Goal: Task Accomplishment & Management: Contribute content

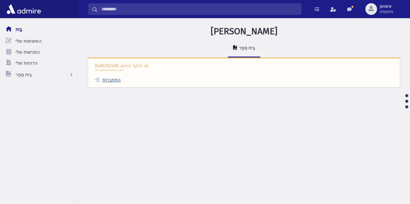
drag, startPoint x: 115, startPoint y: 77, endPoint x: 113, endPoint y: 82, distance: 5.4
click at [113, 82] on font "התחברות" at bounding box center [111, 80] width 18 height 6
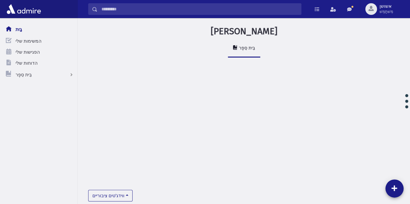
click at [238, 10] on input "לְחַפֵּשׂ" at bounding box center [198, 9] width 203 height 12
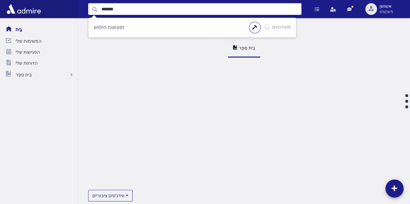
type input "*******"
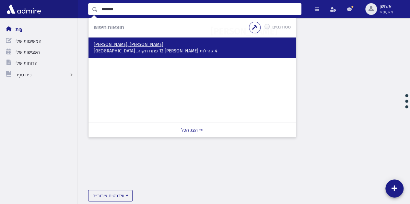
click at [130, 49] on font "4 קהילות [PERSON_NAME] 12 פתח תקוה, [GEOGRAPHIC_DATA]" at bounding box center [155, 51] width 123 height 6
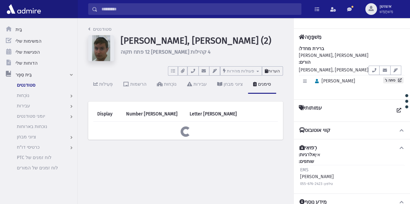
click at [277, 68] on button "הערות" at bounding box center [272, 70] width 21 height 9
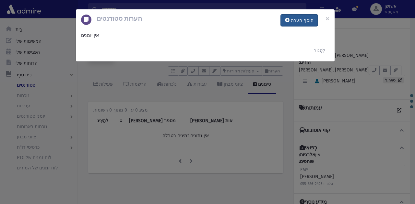
click at [301, 21] on font "הוסף הערה" at bounding box center [301, 21] width 23 height 6
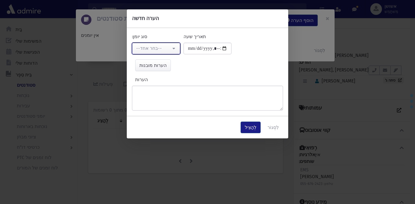
click at [173, 48] on button "--בחר אחד--" at bounding box center [156, 49] width 48 height 12
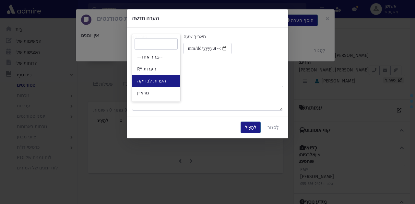
click at [171, 82] on link "הערות לבדיקה" at bounding box center [156, 81] width 48 height 12
select select "*"
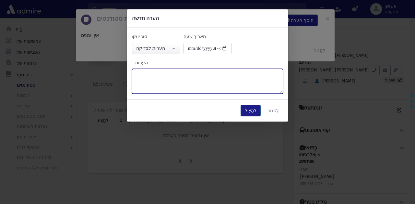
click at [177, 85] on textarea "הערות" at bounding box center [207, 81] width 151 height 25
type textarea "**********"
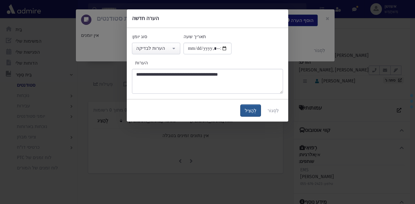
click at [258, 107] on button "לְהַצִיל" at bounding box center [250, 111] width 20 height 12
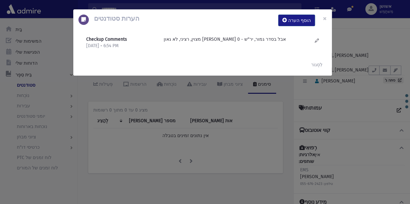
click at [138, 134] on div "הערות סטודנטים הוסף הערה × Checkup Comments 9/25/2025 • 6:54 PM" at bounding box center [205, 102] width 410 height 204
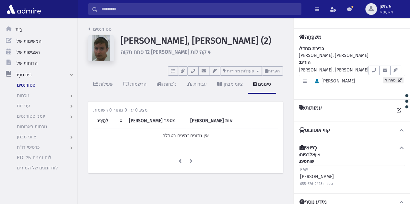
click at [152, 9] on input "לְחַפֵּשׂ" at bounding box center [198, 9] width 203 height 12
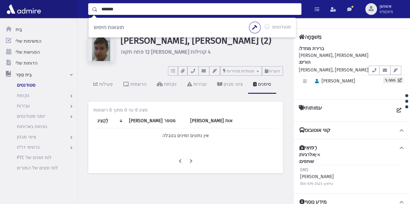
type input "*******"
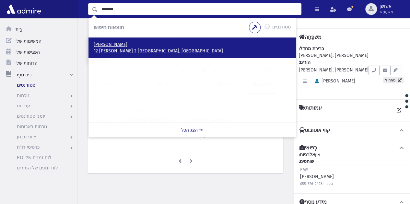
click at [118, 53] on font "12 מרומי שדה 2 מודיעין עילית, ישראל" at bounding box center [158, 51] width 129 height 6
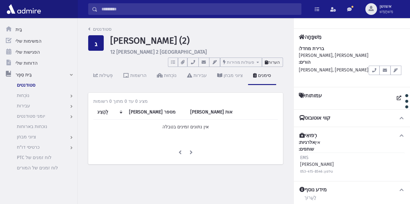
click at [275, 61] on font "הערות" at bounding box center [274, 62] width 12 height 5
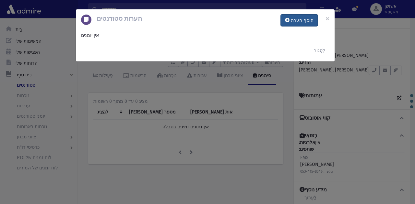
click at [297, 22] on font "הוסף הערה" at bounding box center [301, 21] width 23 height 6
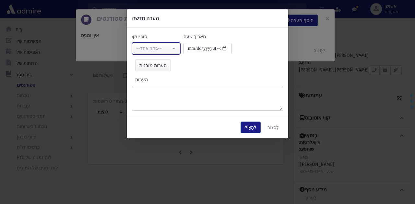
click at [172, 49] on button "--בחר אחד--" at bounding box center [156, 49] width 48 height 12
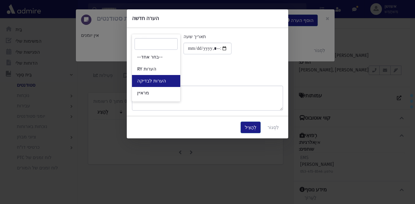
click at [173, 83] on link "הערות לבדיקה" at bounding box center [156, 81] width 48 height 12
select select "*"
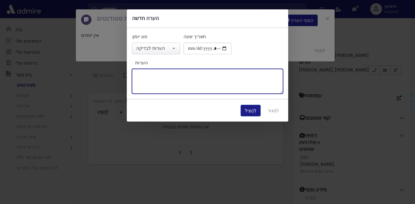
click at [180, 89] on textarea "הערות" at bounding box center [207, 81] width 151 height 25
click at [163, 75] on textarea "**********" at bounding box center [207, 81] width 151 height 25
click at [134, 75] on textarea "**********" at bounding box center [207, 81] width 151 height 25
type textarea "**********"
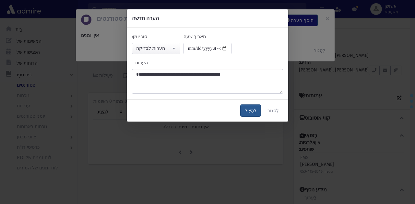
click at [251, 110] on font "לְהַצִיל" at bounding box center [251, 111] width 12 height 6
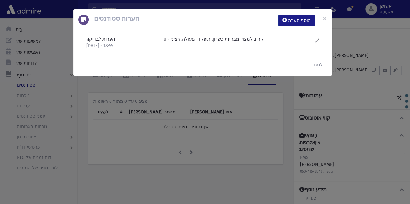
click at [243, 141] on div "הערות סטודנטים הוסף הערה × הערות לבדיקה 25/9/2025 • 18:55" at bounding box center [205, 102] width 410 height 204
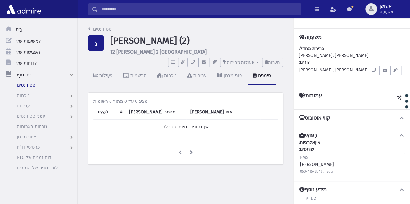
click at [256, 11] on input "לְחַפֵּשׂ" at bounding box center [198, 9] width 203 height 12
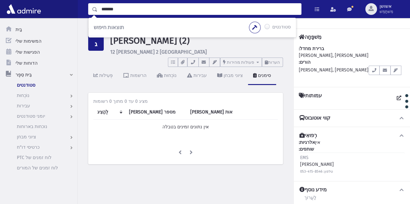
type input "*******"
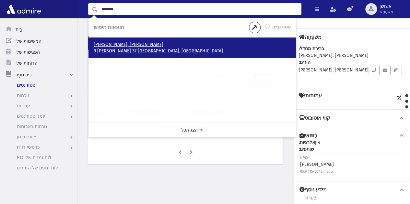
click at [125, 48] on font "9 קויפמן 37 ירושלים, ישראל" at bounding box center [158, 51] width 129 height 6
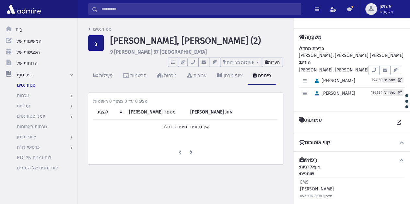
click at [275, 60] on font "הערות" at bounding box center [274, 62] width 12 height 5
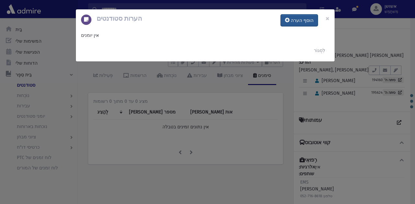
click at [295, 25] on button "הוסף הערה" at bounding box center [298, 21] width 37 height 12
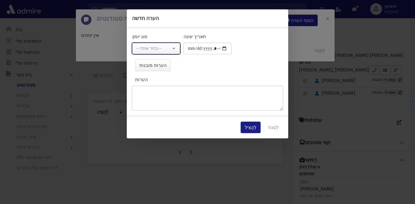
click at [179, 50] on button "--בחר אחד--" at bounding box center [156, 49] width 48 height 12
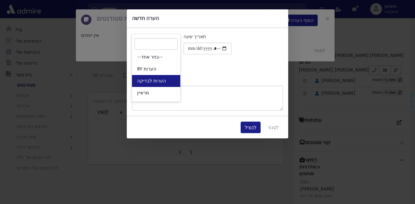
click at [180, 80] on link "הערות לבדיקה" at bounding box center [156, 81] width 48 height 12
select select "*"
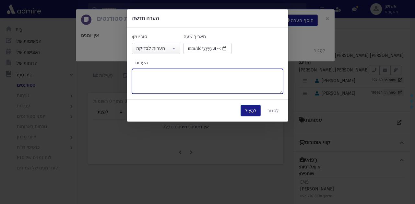
click at [188, 84] on textarea "הערות" at bounding box center [207, 81] width 151 height 25
type textarea "**********"
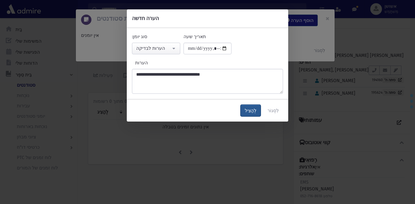
click at [251, 106] on button "לְהַצִיל" at bounding box center [250, 111] width 20 height 12
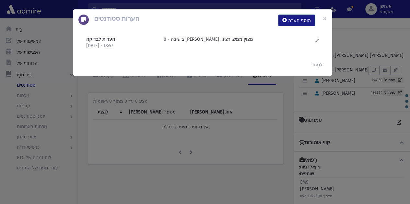
click at [165, 129] on div "הערות סטודנטים הוסף הערה × הערות לבדיקה 25/9/2025 • 18:57" at bounding box center [205, 102] width 410 height 204
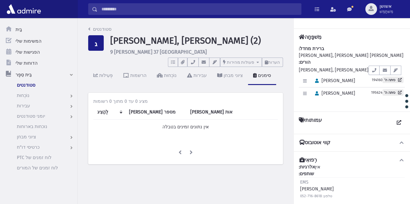
click at [157, 8] on input "לְחַפֵּשׂ" at bounding box center [198, 9] width 203 height 12
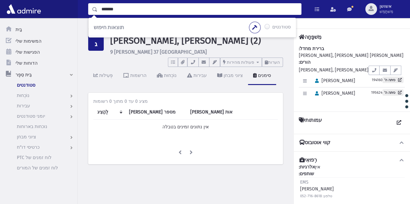
type input "*******"
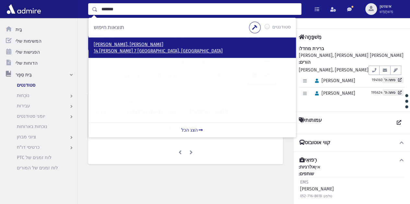
click at [118, 51] on font "14 שאולזון 7 ירושלים, ישראל" at bounding box center [158, 51] width 129 height 6
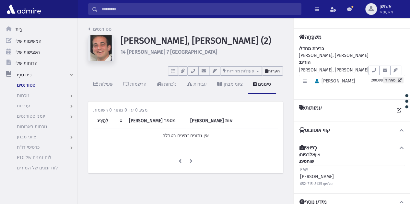
click at [273, 71] on font "הערות" at bounding box center [274, 71] width 12 height 5
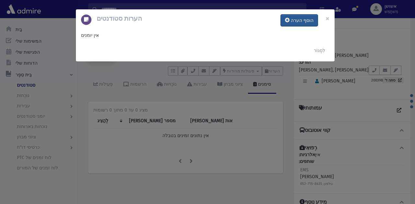
click at [294, 20] on font "הוסף הערה" at bounding box center [301, 21] width 23 height 6
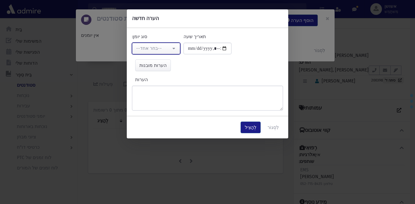
click at [171, 51] on button "--בחר אחד--" at bounding box center [156, 49] width 48 height 12
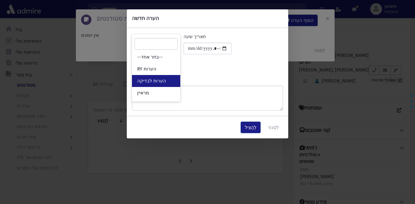
click at [169, 79] on link "הערות לבדיקה" at bounding box center [156, 81] width 48 height 12
select select "*"
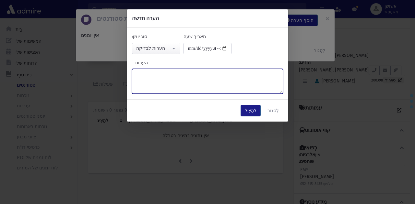
click at [184, 77] on textarea "הערות" at bounding box center [207, 81] width 151 height 25
type textarea "**********"
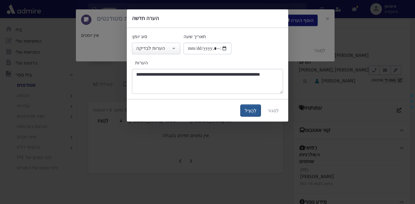
click at [253, 108] on font "לְהַצִיל" at bounding box center [251, 111] width 12 height 6
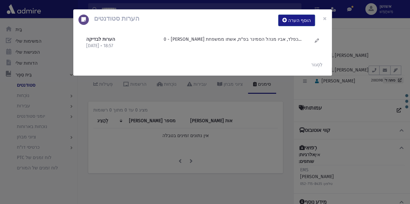
click at [154, 97] on div "הערות סטודנטים הוסף הערה × הערות לבדיקה [DATE] • 18:57" at bounding box center [205, 102] width 410 height 204
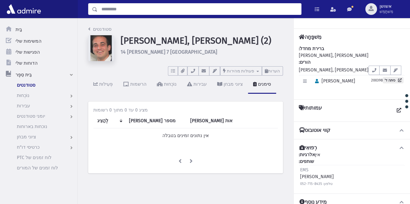
click at [163, 11] on input "לְחַפֵּשׂ" at bounding box center [198, 9] width 203 height 12
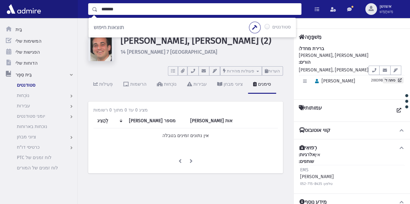
type input "*******"
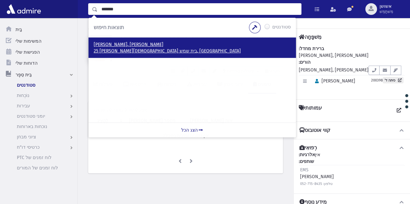
click at [144, 51] on font "25 מרים הנביאה בית שמש, ISRAEL" at bounding box center [167, 51] width 147 height 6
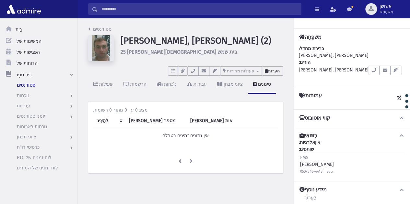
click at [273, 69] on font "הערות" at bounding box center [274, 71] width 12 height 5
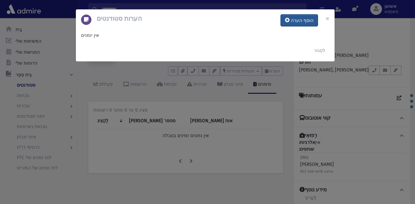
click at [302, 23] on font "הוסף הערה" at bounding box center [301, 21] width 23 height 6
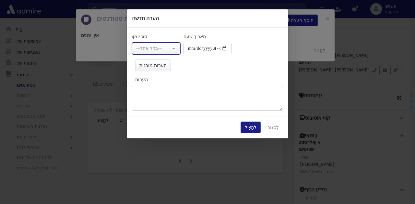
click at [168, 48] on div "--בחר אחד--" at bounding box center [153, 48] width 35 height 7
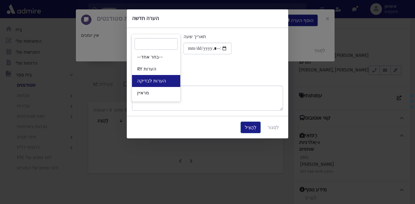
click at [170, 78] on link "הערות לבדיקה" at bounding box center [156, 81] width 48 height 12
select select "*"
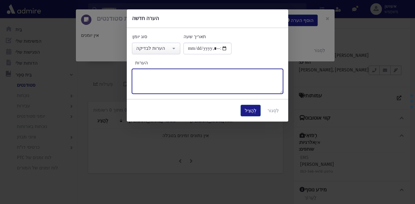
click at [175, 77] on textarea "הערות" at bounding box center [207, 81] width 151 height 25
type textarea "**********"
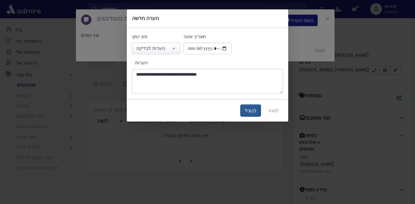
click at [255, 114] on button "לְהַצִיל" at bounding box center [250, 111] width 20 height 12
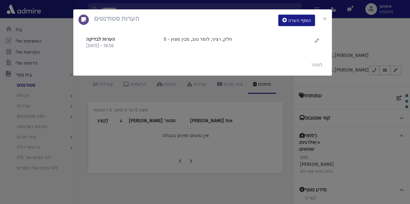
click at [249, 144] on div "הערות סטודנטים הוסף הערה × הערות לבדיקה 25/9/2025 • 18:58" at bounding box center [205, 102] width 410 height 204
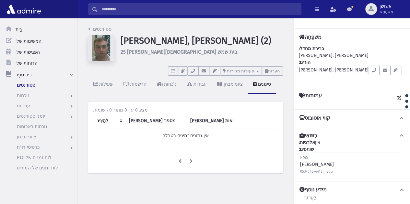
click at [148, 10] on input "לְחַפֵּשׂ" at bounding box center [198, 9] width 203 height 12
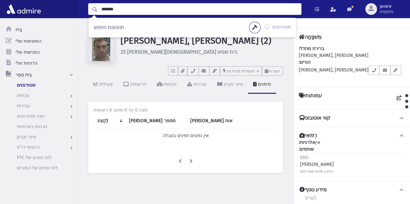
type input "*******"
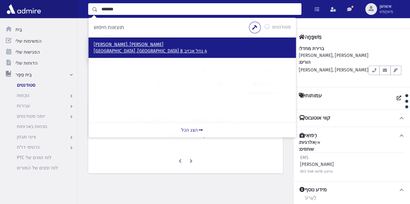
click at [106, 50] on font "4 נחל אכזיב 8 בית שמש, ישראל" at bounding box center [150, 51] width 113 height 6
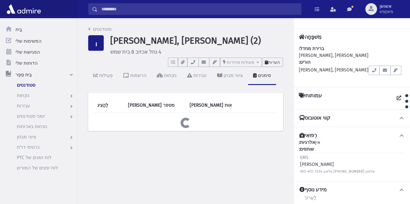
click at [269, 62] on font "הערות" at bounding box center [274, 62] width 12 height 5
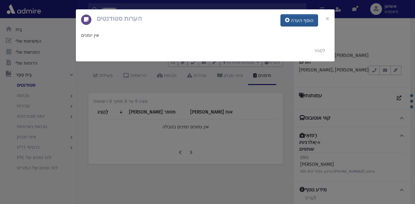
click at [297, 18] on font "הוסף הערה" at bounding box center [301, 21] width 23 height 6
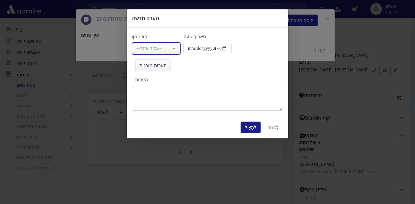
click at [168, 52] on div "--בחר אחד--" at bounding box center [153, 48] width 35 height 7
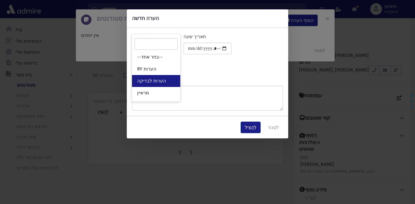
click at [172, 80] on link "הערות לבדיקה" at bounding box center [156, 81] width 48 height 12
select select "*"
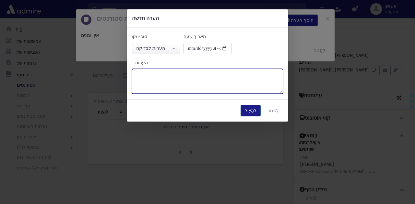
click at [178, 84] on textarea "הערות" at bounding box center [207, 81] width 151 height 25
drag, startPoint x: 154, startPoint y: 71, endPoint x: 177, endPoint y: 74, distance: 22.9
click at [177, 74] on textarea "**********" at bounding box center [207, 81] width 151 height 25
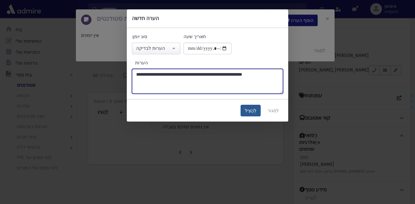
type textarea "**********"
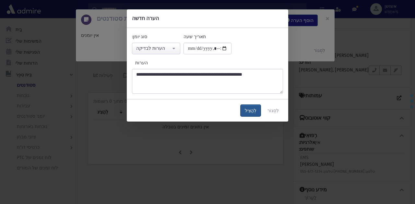
click at [253, 112] on font "לְהַצִיל" at bounding box center [251, 111] width 12 height 6
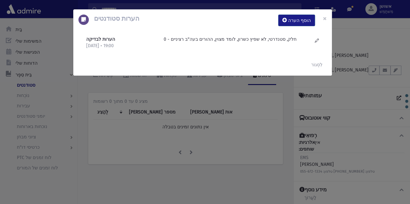
click at [245, 130] on div "הערות סטודנטים הוסף הערה × הערות לבדיקה 25/9/2025 • 19:00" at bounding box center [205, 102] width 410 height 204
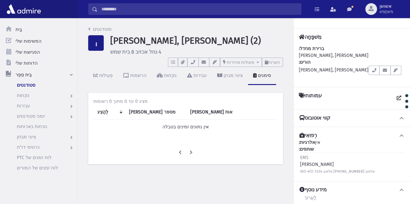
click at [249, 9] on input "לְחַפֵּשׂ" at bounding box center [198, 9] width 203 height 12
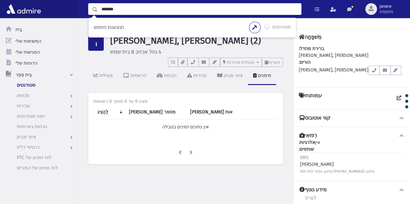
type input "*******"
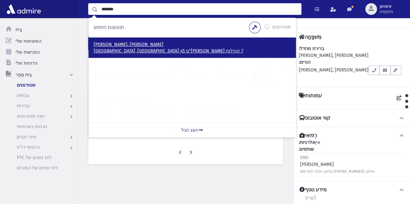
click at [119, 46] on p "יעקובוביץ, צבי" at bounding box center [192, 44] width 197 height 6
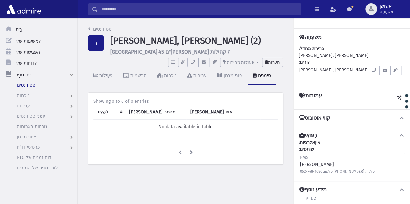
click at [278, 60] on font "הערות" at bounding box center [274, 62] width 12 height 5
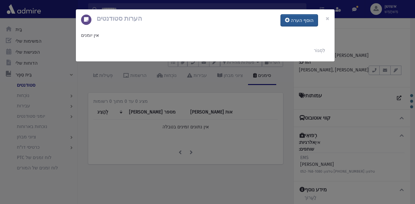
click at [302, 21] on font "הוסף הערה" at bounding box center [301, 21] width 23 height 6
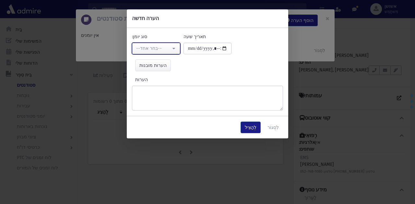
click at [172, 48] on button "--בחר אחד--" at bounding box center [156, 49] width 48 height 12
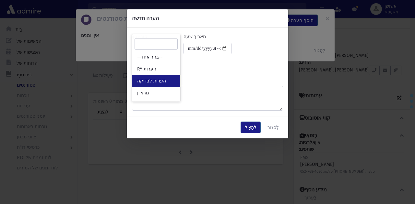
click at [168, 80] on link "הערות לבדיקה" at bounding box center [156, 81] width 48 height 12
select select "*"
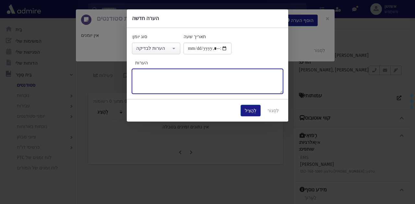
click at [176, 87] on textarea "הערות" at bounding box center [207, 81] width 151 height 25
type textarea "**********"
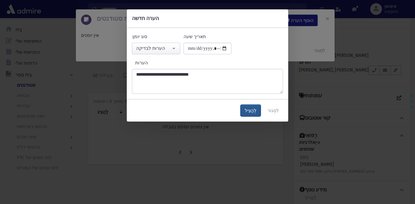
click at [253, 111] on font "לְהַצִיל" at bounding box center [251, 111] width 12 height 6
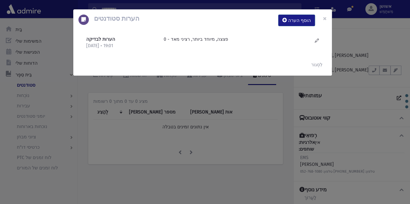
click at [169, 125] on div "הערות סטודנטים הוסף הערה × הערות לבדיקה 25/9/2025 • 19:01" at bounding box center [205, 102] width 410 height 204
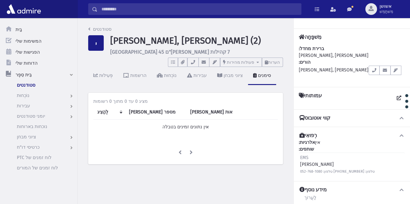
click at [145, 9] on input "לְחַפֵּשׂ" at bounding box center [198, 9] width 203 height 12
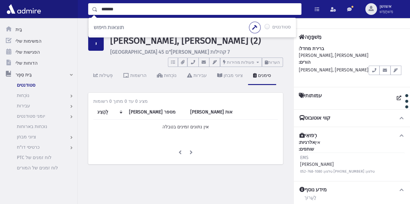
type input "*******"
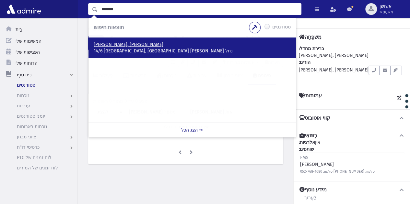
click at [141, 48] on font "נחל מיכה 14/6 בית שמש, ישראל" at bounding box center [163, 51] width 139 height 6
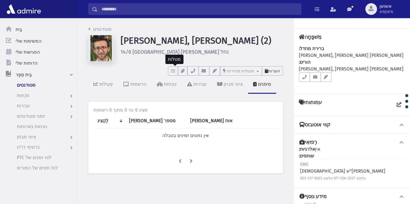
click at [277, 71] on font "הערות" at bounding box center [274, 71] width 12 height 5
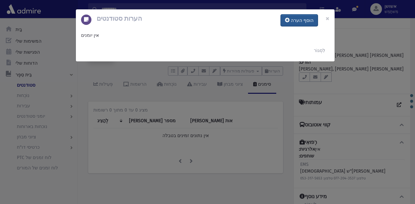
click at [296, 25] on button "הוסף הערה" at bounding box center [298, 21] width 37 height 12
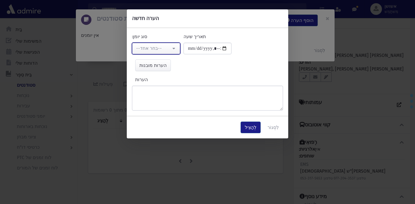
click at [166, 47] on div "--בחר אחד--" at bounding box center [153, 48] width 35 height 7
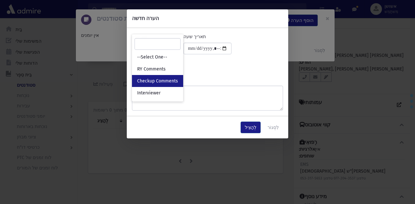
click at [173, 78] on span "Checkup Comments" at bounding box center [157, 81] width 41 height 6
select select "*"
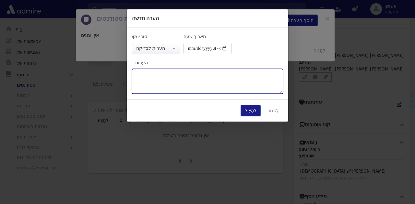
click at [177, 76] on textarea "הערות" at bounding box center [207, 81] width 151 height 25
type textarea "**********"
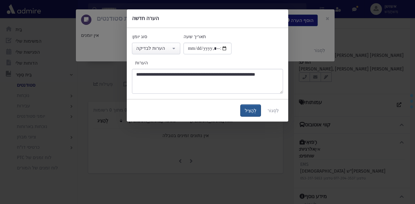
click at [256, 112] on font "לְהַצִיל" at bounding box center [251, 111] width 12 height 6
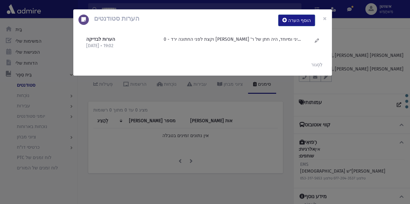
click at [124, 135] on div "הערות סטודנטים הוסף הערה × הערות לבדיקה [DATE] • 19:02" at bounding box center [205, 102] width 410 height 204
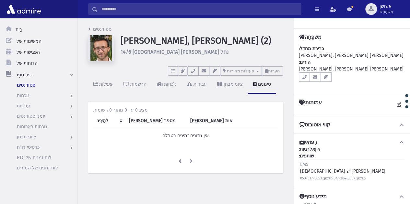
click at [132, 9] on input "לְחַפֵּשׂ" at bounding box center [198, 9] width 203 height 12
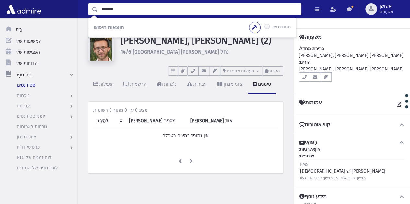
type input "*******"
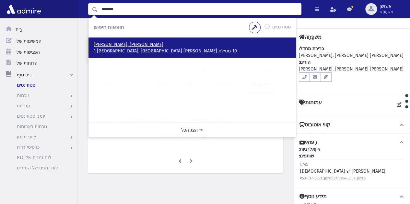
click at [154, 51] on font "10 מסילת [PERSON_NAME] 1 [GEOGRAPHIC_DATA], [GEOGRAPHIC_DATA]" at bounding box center [165, 51] width 143 height 6
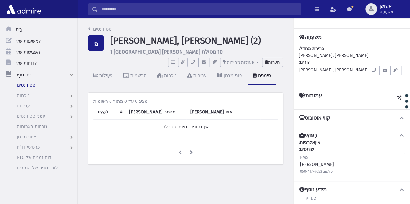
click at [276, 61] on font "הערות" at bounding box center [274, 62] width 12 height 5
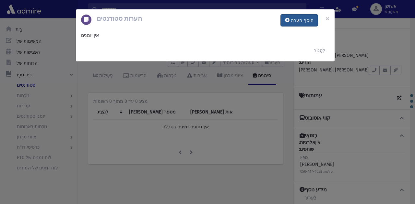
click at [297, 25] on button "הוסף הערה" at bounding box center [298, 21] width 37 height 12
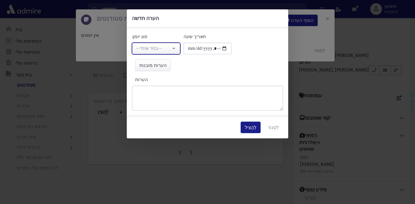
click at [163, 46] on div "--בחר אחד--" at bounding box center [153, 48] width 35 height 7
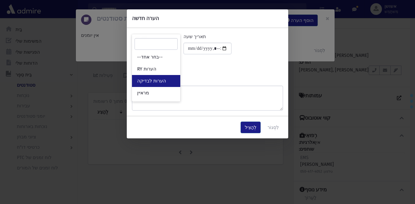
click at [172, 83] on link "הערות לבדיקה" at bounding box center [156, 81] width 48 height 12
select select "*"
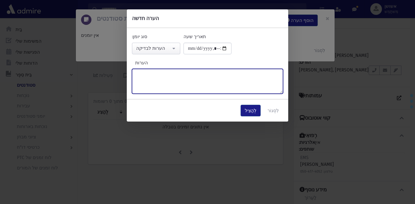
click at [179, 86] on textarea "הערות" at bounding box center [207, 81] width 151 height 25
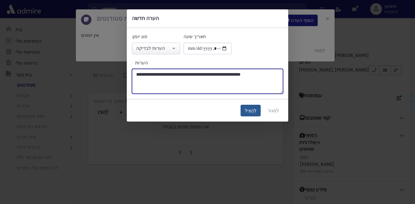
type textarea "**********"
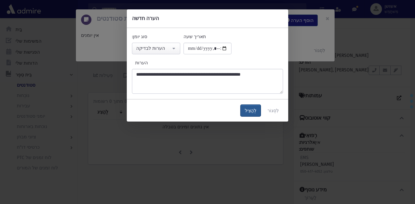
click at [256, 112] on font "לְהַצִיל" at bounding box center [251, 111] width 12 height 6
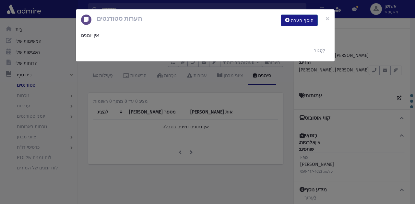
click at [233, 141] on div "הערות סטודנטים הוסף הערה × אין יומנים לִסְגוֹר" at bounding box center [207, 102] width 415 height 204
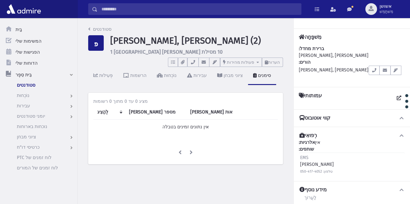
click at [148, 12] on input "לְחַפֵּשׂ" at bounding box center [198, 9] width 203 height 12
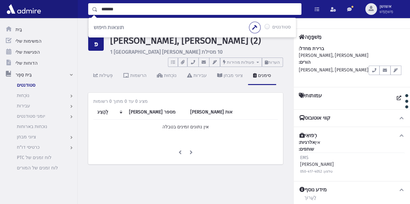
type input "*******"
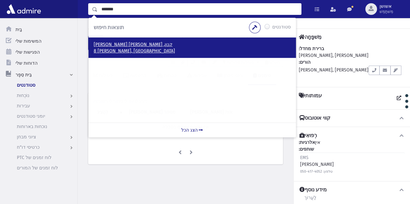
click at [118, 50] on font "8 שלום בונייך נתיבות, ISRAEL" at bounding box center [134, 51] width 81 height 6
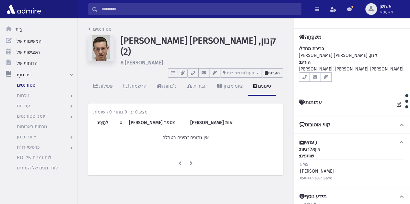
click at [274, 72] on font "הערות" at bounding box center [274, 73] width 12 height 5
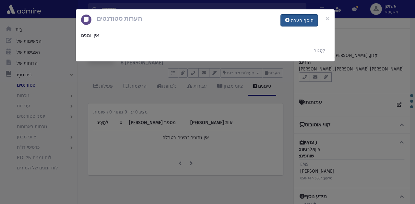
click at [299, 25] on button "הוסף הערה" at bounding box center [298, 21] width 37 height 12
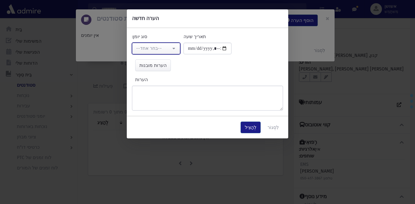
click at [170, 44] on button "--בחר אחד--" at bounding box center [156, 49] width 48 height 12
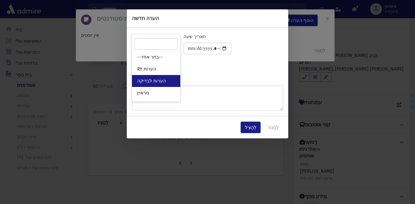
click at [168, 85] on link "הערות לבדיקה" at bounding box center [156, 81] width 48 height 12
select select "*"
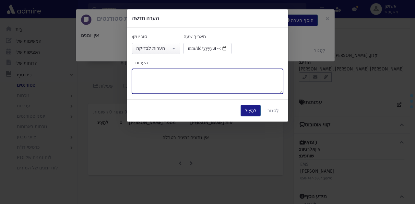
click at [168, 85] on textarea "הערות" at bounding box center [207, 81] width 151 height 25
type textarea "**********"
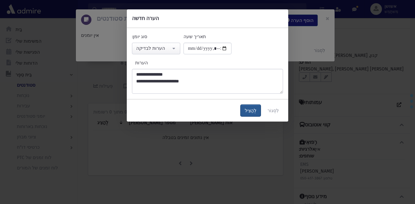
click at [253, 108] on font "לְהַצִיל" at bounding box center [251, 111] width 12 height 6
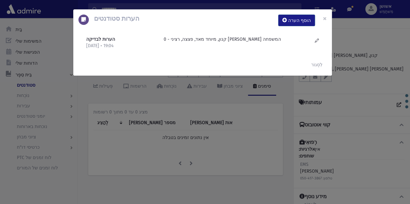
click at [241, 130] on div "הערות סטודנטים הוסף הערה × הערות לבדיקה 25/9/2025 • 19:04" at bounding box center [205, 102] width 410 height 204
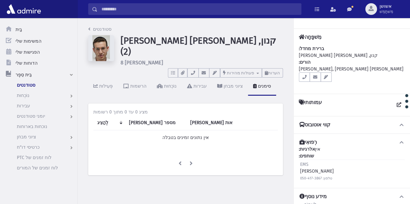
click at [172, 8] on input "לְחַפֵּשׂ" at bounding box center [198, 9] width 203 height 12
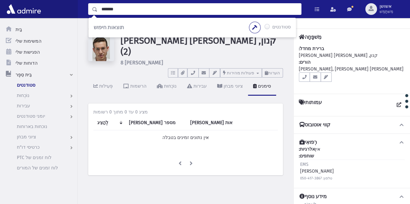
type input "*******"
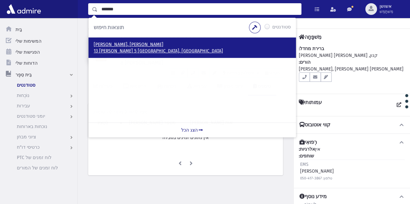
click at [124, 47] on p "קראוס, ירוחם פישל" at bounding box center [192, 44] width 197 height 6
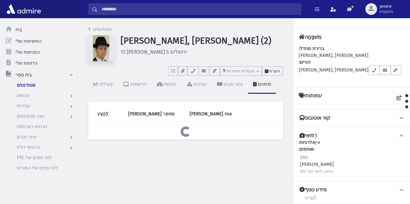
click at [272, 67] on button "הערות" at bounding box center [272, 70] width 21 height 9
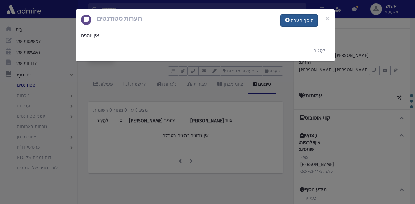
click at [299, 19] on font "הוסף הערה" at bounding box center [301, 21] width 23 height 6
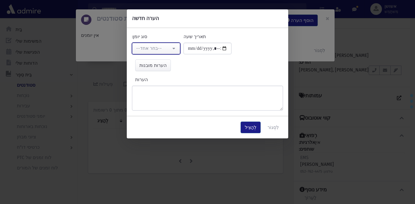
click at [161, 48] on div "--בחר אחד--" at bounding box center [153, 48] width 35 height 7
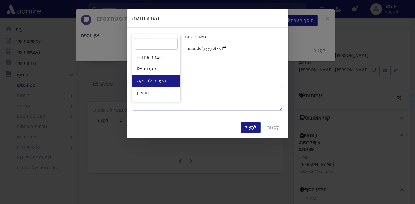
click at [163, 81] on font "הערות לבדיקה" at bounding box center [151, 81] width 29 height 6
select select "*"
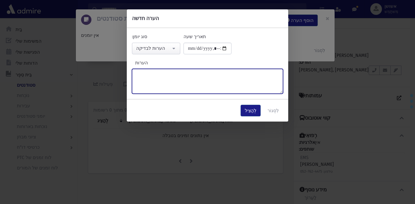
click at [174, 86] on textarea "הערות" at bounding box center [207, 81] width 151 height 25
type textarea "**********"
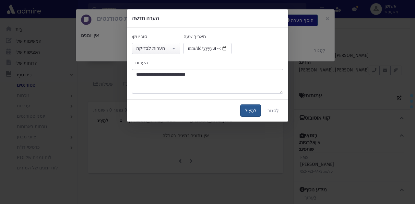
click at [255, 107] on button "לְהַצִיל" at bounding box center [250, 111] width 20 height 12
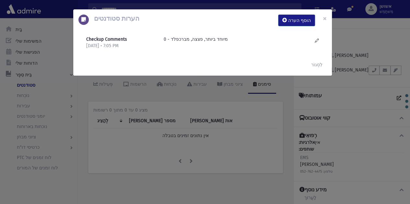
click at [255, 148] on div "הערות סטודנטים הוסף הערה × Checkup Comments [DATE] • 7:05 PM" at bounding box center [205, 102] width 410 height 204
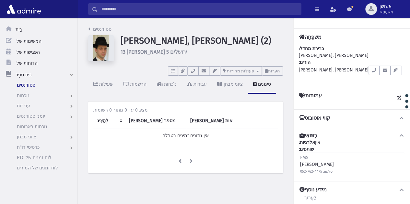
click at [156, 10] on input "לְחַפֵּשׂ" at bounding box center [198, 9] width 203 height 12
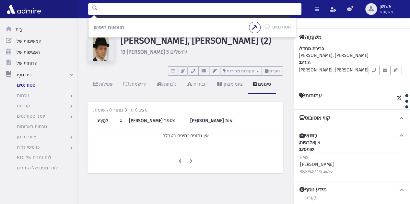
scroll to position [0, 48]
drag, startPoint x: 109, startPoint y: 8, endPoint x: 414, endPoint y: 29, distance: 305.8
click at [409, 29] on html "**********" at bounding box center [205, 102] width 410 height 204
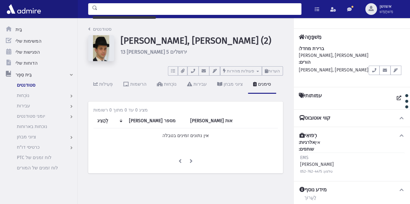
scroll to position [0, 0]
drag, startPoint x: 115, startPoint y: 6, endPoint x: 175, endPoint y: 5, distance: 59.6
click at [175, 12] on input "**********" at bounding box center [191, 18] width 206 height 12
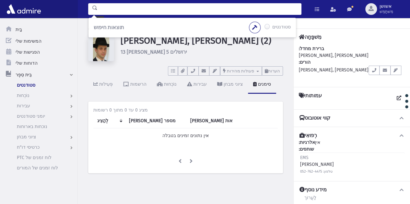
type input "*******"
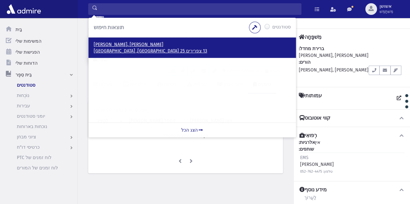
click at [125, 47] on font "[PERSON_NAME], [PERSON_NAME]" at bounding box center [129, 45] width 70 height 6
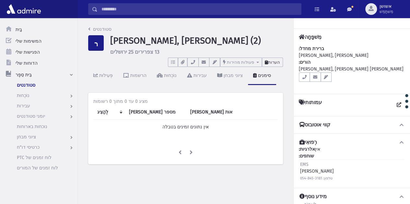
click at [271, 62] on font "הערות" at bounding box center [274, 62] width 12 height 5
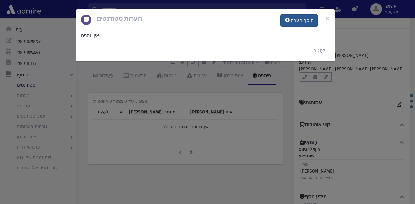
click at [295, 23] on button "הוסף הערה" at bounding box center [298, 21] width 37 height 12
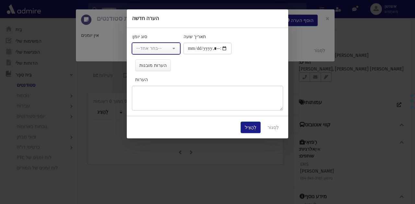
click at [168, 46] on div "--בחר אחד--" at bounding box center [153, 48] width 35 height 7
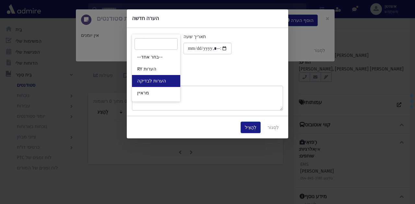
click at [170, 79] on link "הערות לבדיקה" at bounding box center [156, 81] width 48 height 12
select select "*"
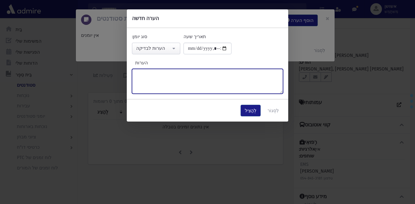
click at [180, 86] on textarea "הערות" at bounding box center [207, 81] width 151 height 25
type textarea "**********"
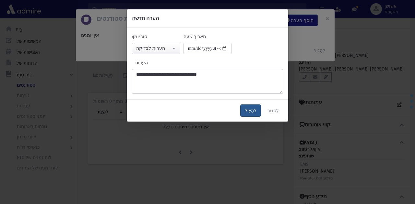
click at [255, 112] on font "לְהַצִיל" at bounding box center [251, 111] width 12 height 6
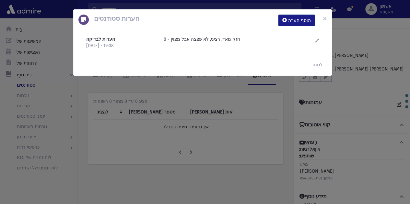
click at [198, 115] on div "הערות סטודנטים הוסף הערה × הערות לבדיקה 25/9/2025 • 19:08" at bounding box center [205, 102] width 410 height 204
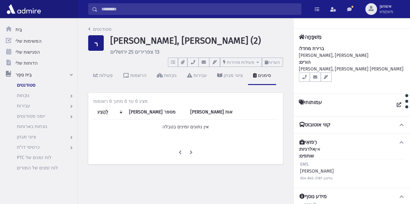
click at [147, 9] on input "לְחַפֵּשׂ" at bounding box center [198, 9] width 203 height 12
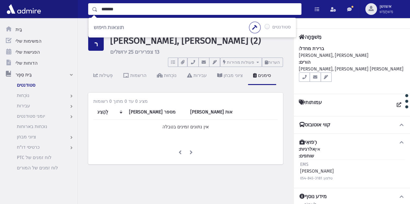
type input "*******"
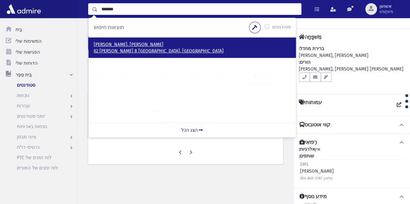
click at [108, 45] on font "פרידמן, משה בונם" at bounding box center [129, 45] width 70 height 6
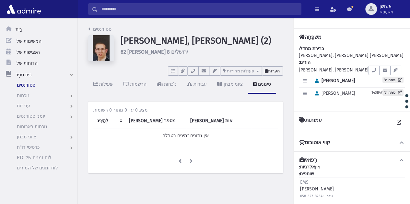
click at [272, 73] on font "הערות" at bounding box center [274, 71] width 12 height 5
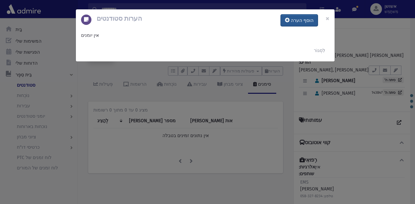
click at [295, 24] on button "הוסף הערה" at bounding box center [298, 21] width 37 height 12
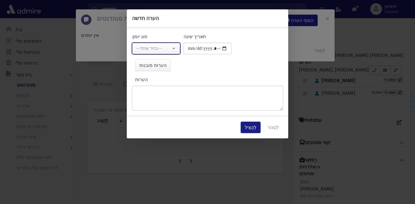
click at [171, 51] on button "--בחר אחד--" at bounding box center [156, 49] width 48 height 12
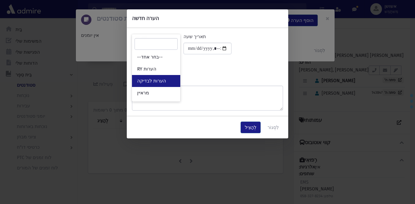
click at [170, 77] on link "הערות לבדיקה" at bounding box center [156, 81] width 48 height 12
select select "*"
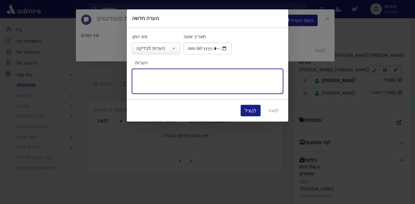
click at [170, 77] on textarea "הערות" at bounding box center [207, 81] width 151 height 25
type textarea "**********"
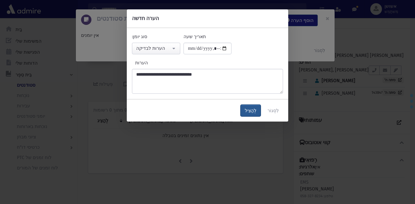
click at [256, 108] on font "לְהַצִיל" at bounding box center [251, 111] width 12 height 6
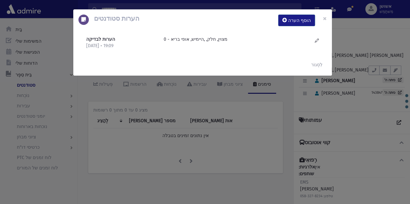
click at [151, 135] on div "הערות סטודנטים הוסף הערה × הערות לבדיקה 25/9/2025 • 19:09" at bounding box center [205, 102] width 410 height 204
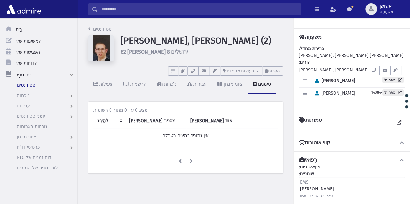
click at [137, 9] on input "לְחַפֵּשׂ" at bounding box center [198, 9] width 203 height 12
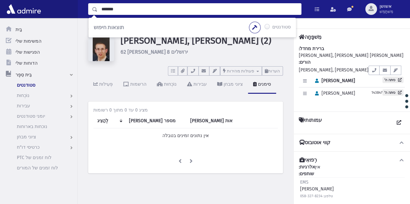
type input "*******"
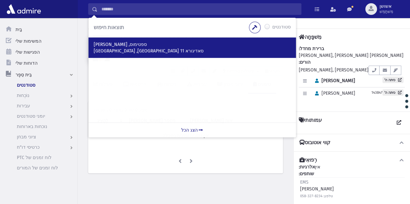
click at [126, 54] on div "ספטימוס, יהודה סאדיגורא 11 ירושלים, ישראל" at bounding box center [191, 48] width 207 height 20
click at [120, 50] on font "סאדיגורא 11 ירושלים, ישראל" at bounding box center [149, 51] width 110 height 6
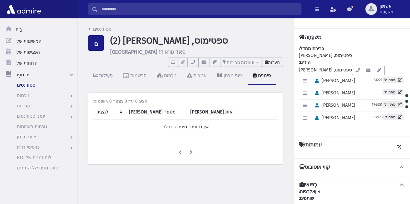
click at [276, 63] on font "הערות" at bounding box center [274, 62] width 12 height 5
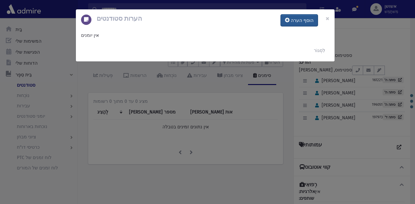
click at [292, 20] on button "הוסף הערה" at bounding box center [298, 21] width 37 height 12
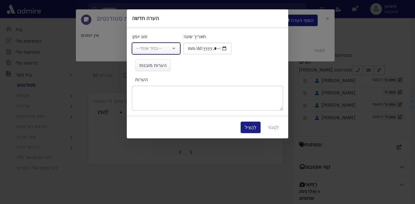
click at [155, 50] on font "--בחר אחד--" at bounding box center [149, 49] width 26 height 6
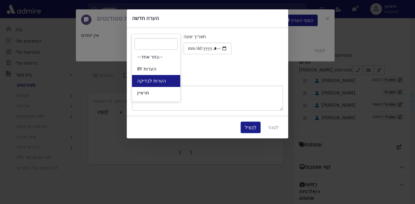
click at [171, 80] on link "הערות לבדיקה" at bounding box center [156, 81] width 48 height 12
select select "*"
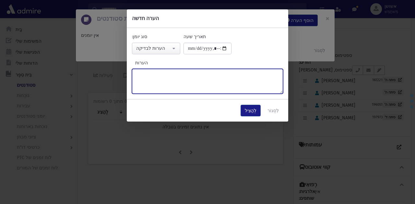
click at [172, 84] on textarea "הערות" at bounding box center [207, 81] width 151 height 25
type textarea "**********"
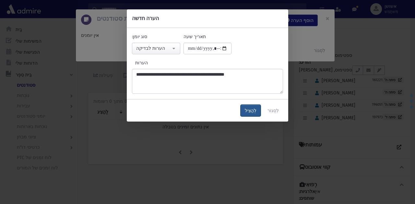
click at [254, 110] on font "לְהַצִיל" at bounding box center [251, 111] width 12 height 6
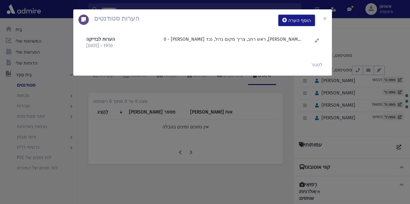
click at [239, 124] on div "הערות סטודנטים הוסף הערה × הערות לבדיקה [DATE] • 19:10" at bounding box center [205, 102] width 410 height 204
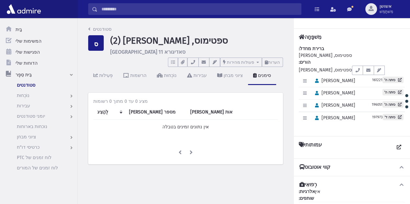
click at [176, 8] on input "לְחַפֵּשׂ" at bounding box center [198, 9] width 203 height 12
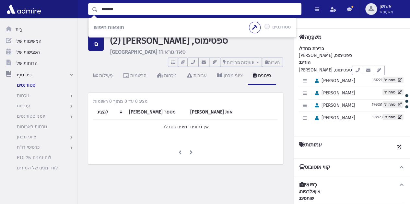
type input "*******"
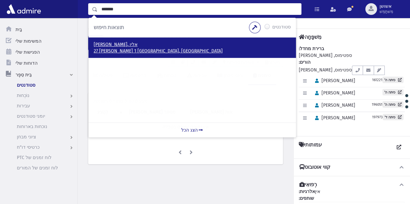
click at [110, 51] on font "27 רובין 1 ירושלים, ישראל" at bounding box center [158, 51] width 129 height 6
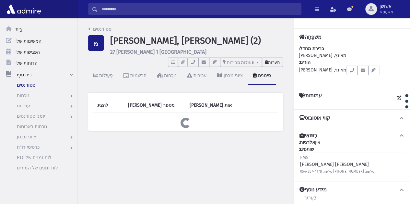
click at [278, 66] on button "הערות" at bounding box center [272, 62] width 21 height 9
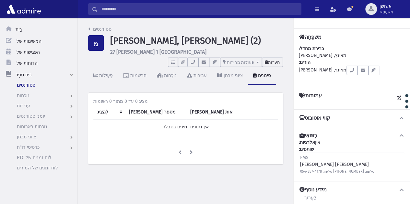
click at [277, 63] on font "הערות" at bounding box center [274, 62] width 12 height 5
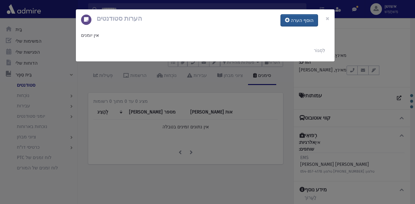
click at [296, 20] on font "הוסף הערה" at bounding box center [301, 21] width 23 height 6
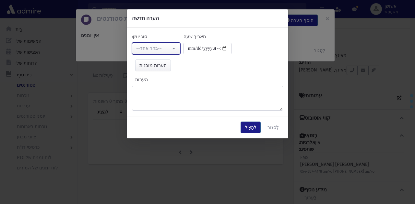
click at [170, 51] on div "--בחר אחד--" at bounding box center [153, 48] width 35 height 7
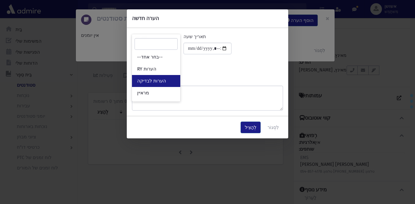
click at [174, 79] on link "הערות לבדיקה" at bounding box center [156, 81] width 48 height 12
select select "*"
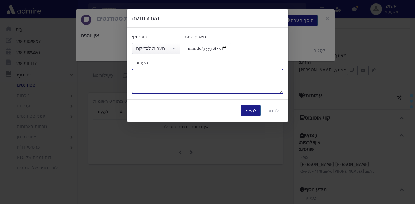
click at [176, 85] on textarea "הערות" at bounding box center [207, 81] width 151 height 25
type textarea "**********"
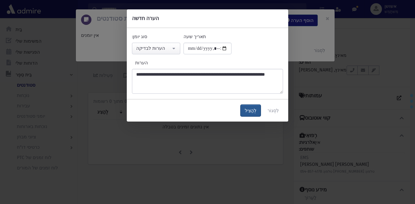
click at [255, 111] on font "לְהַצִיל" at bounding box center [251, 111] width 12 height 6
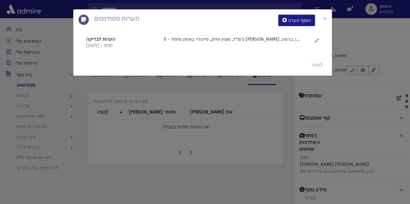
click at [247, 131] on div "הערות סטודנטים הוסף הערה × הערות לבדיקה 25/9/2025 • 19:10" at bounding box center [205, 102] width 410 height 204
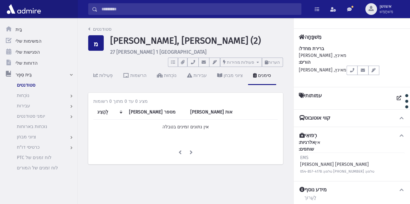
click at [165, 11] on input "לְחַפֵּשׂ" at bounding box center [198, 9] width 203 height 12
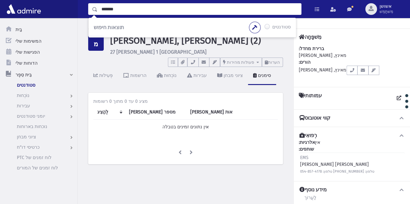
type input "*******"
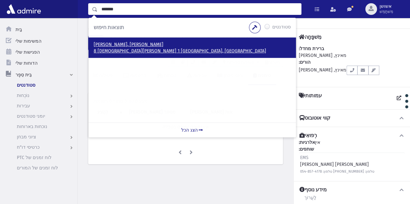
click at [118, 48] on p "8 הרב קוטלר 1 ירושלים, ISRAEL" at bounding box center [192, 51] width 197 height 6
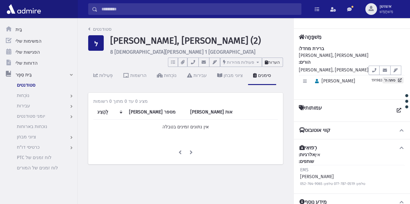
click at [277, 62] on font "הערות" at bounding box center [274, 62] width 12 height 5
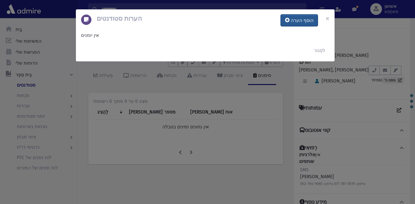
click at [292, 20] on button "הוסף הערה" at bounding box center [298, 21] width 37 height 12
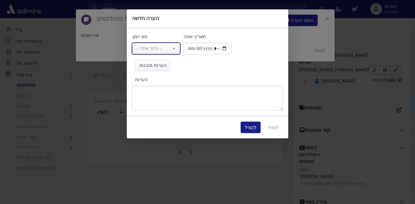
click at [156, 43] on button "--בחר אחד--" at bounding box center [156, 49] width 48 height 12
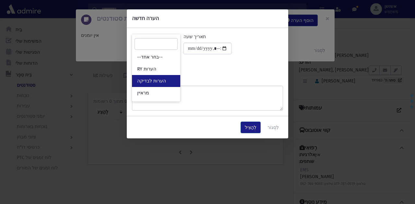
click at [170, 82] on link "הערות לבדיקה" at bounding box center [156, 81] width 48 height 12
select select "*"
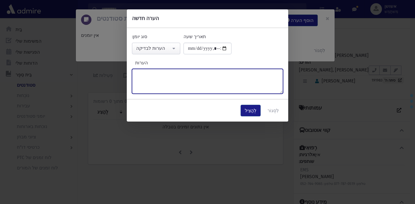
click at [177, 87] on textarea "הערות" at bounding box center [207, 81] width 151 height 25
click at [172, 74] on textarea "**********" at bounding box center [207, 81] width 151 height 25
type textarea "**********"
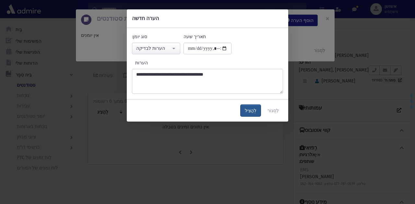
click at [253, 114] on button "לְהַצִיל" at bounding box center [250, 111] width 20 height 12
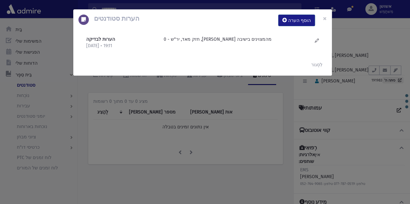
click at [243, 131] on div "הערות סטודנטים הוסף הערה × הערות לבדיקה 25/9/2025 • 19:11" at bounding box center [205, 102] width 410 height 204
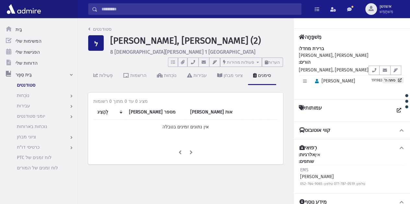
click at [182, 7] on input "לְחַפֵּשׂ" at bounding box center [198, 9] width 203 height 12
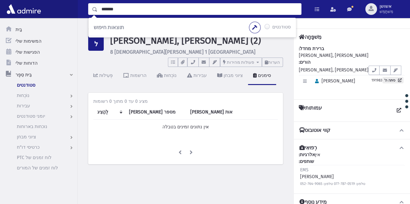
type input "*******"
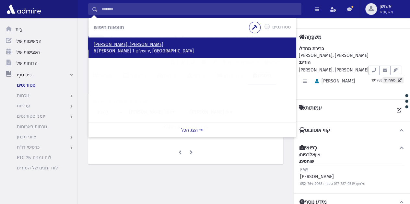
click at [131, 50] on font "6 מירון 1 ירושלים, ישראל" at bounding box center [144, 51] width 100 height 6
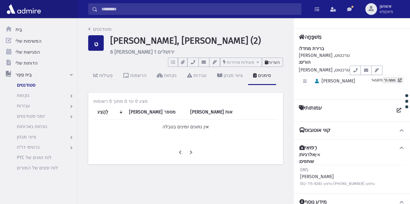
click at [281, 62] on button "הערות" at bounding box center [272, 62] width 21 height 9
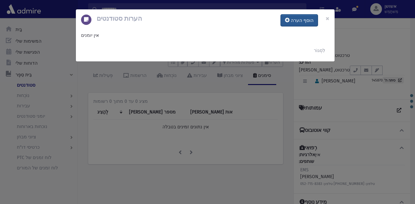
click at [290, 24] on button "הוסף הערה" at bounding box center [298, 21] width 37 height 12
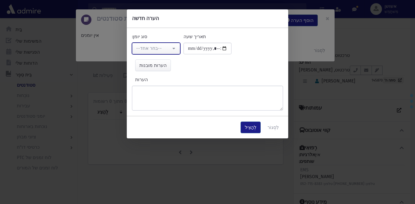
click at [154, 47] on font "--בחר אחד--" at bounding box center [149, 49] width 26 height 6
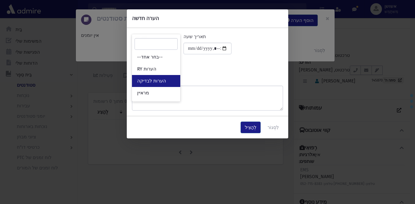
click at [163, 78] on font "הערות לבדיקה" at bounding box center [151, 81] width 29 height 6
select select "*"
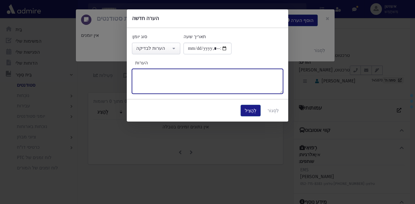
click at [163, 78] on textarea "הערות" at bounding box center [207, 81] width 151 height 25
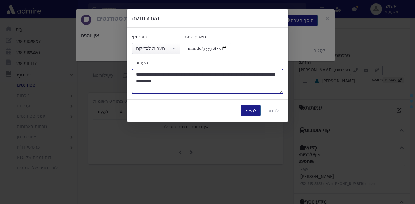
type textarea "**********"
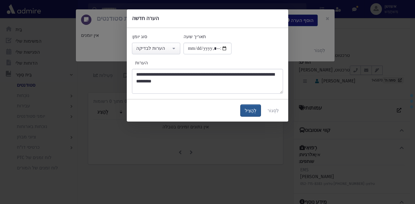
click at [257, 113] on button "לְהַצִיל" at bounding box center [250, 111] width 20 height 12
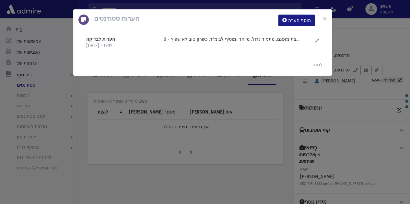
click at [235, 120] on div "הערות סטודנטים הוסף הערה × הערות לבדיקה [DATE] • 19:12" at bounding box center [205, 102] width 410 height 204
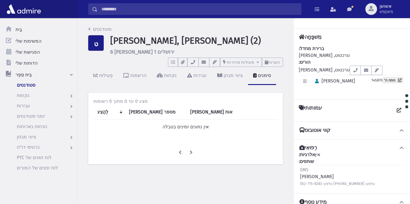
click at [167, 8] on input "לְחַפֵּשׂ" at bounding box center [198, 9] width 203 height 12
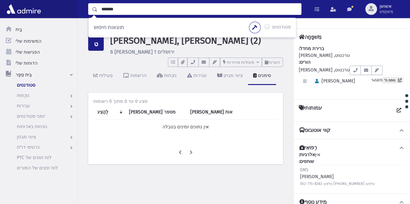
type input "*******"
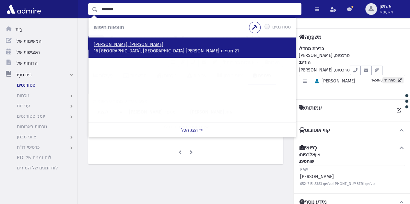
click at [112, 49] on font "21 מסילת יוסף 16 מודיעין עילית, ישראל" at bounding box center [166, 51] width 145 height 6
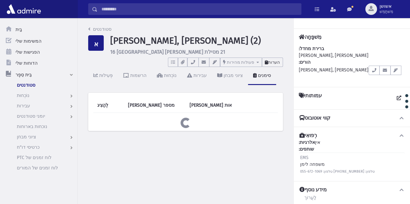
click at [276, 63] on font "הערות" at bounding box center [274, 62] width 12 height 5
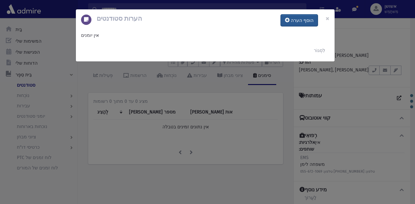
click at [296, 20] on font "הוסף הערה" at bounding box center [301, 21] width 23 height 6
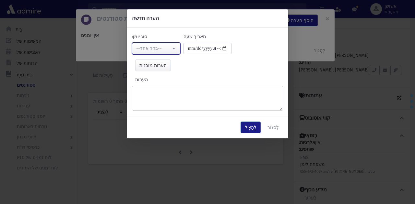
click at [170, 47] on div "--בחר אחד--" at bounding box center [153, 48] width 35 height 7
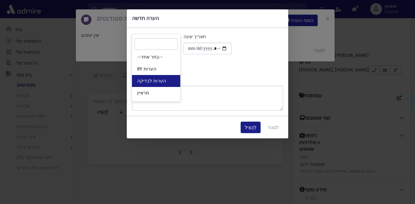
click at [168, 77] on link "הערות לבדיקה" at bounding box center [156, 81] width 48 height 12
select select "*"
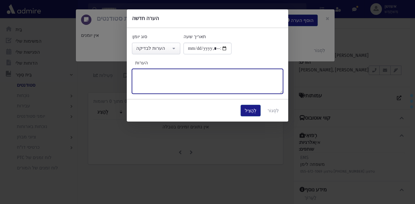
click at [168, 77] on textarea "הערות" at bounding box center [207, 81] width 151 height 25
type textarea "**********"
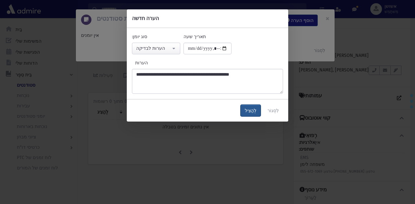
click at [255, 110] on font "לְהַצִיל" at bounding box center [251, 111] width 12 height 6
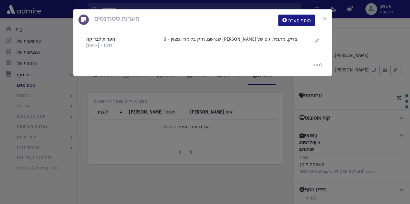
click at [222, 125] on div "הערות סטודנטים הוסף הערה × הערות לבדיקה 25/9/2025 • 19:13" at bounding box center [205, 102] width 410 height 204
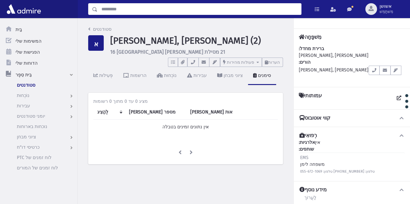
click at [125, 6] on input "לְחַפֵּשׂ" at bounding box center [198, 9] width 203 height 12
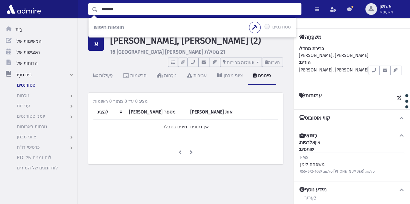
type input "*******"
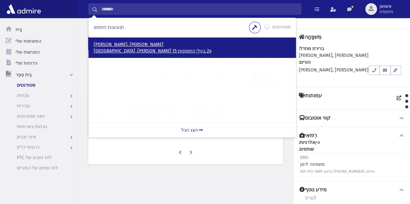
click at [119, 44] on font "אורן, אברהם יחזקאל" at bounding box center [129, 45] width 70 height 6
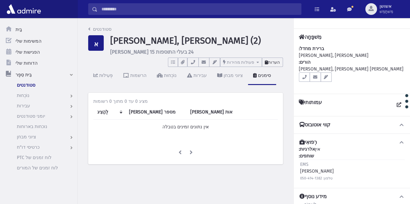
click at [269, 61] on font "הערות" at bounding box center [274, 62] width 12 height 5
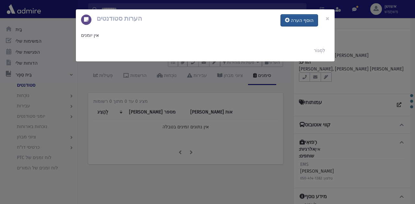
click at [296, 16] on button "הוסף הערה" at bounding box center [298, 21] width 37 height 12
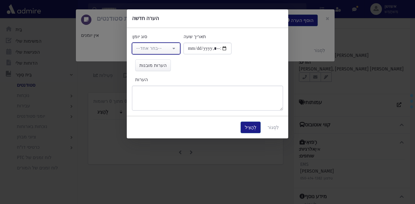
click at [157, 50] on font "--בחר אחד--" at bounding box center [149, 49] width 26 height 6
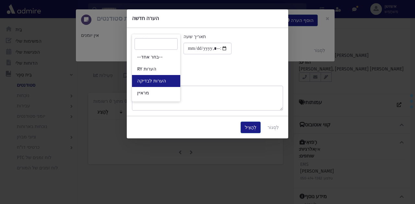
click at [161, 77] on link "הערות לבדיקה" at bounding box center [156, 81] width 48 height 12
select select "*"
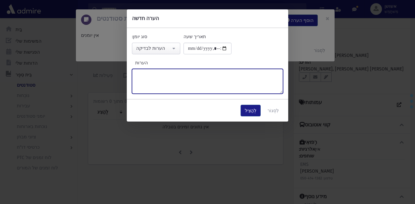
click at [161, 77] on textarea "הערות" at bounding box center [207, 81] width 151 height 25
type textarea "**********"
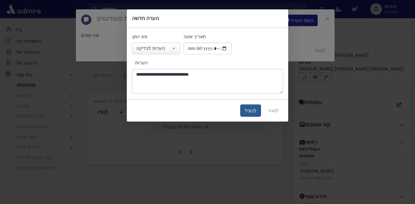
click at [255, 110] on font "לְהַצִיל" at bounding box center [251, 111] width 12 height 6
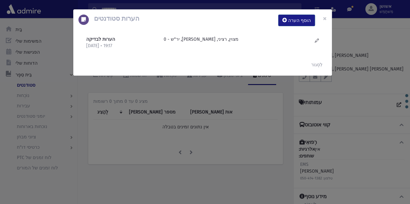
click at [126, 113] on div "הערות סטודנטים הוסף הערה × הערות לבדיקה 25/9/2025 • 19:17" at bounding box center [205, 102] width 410 height 204
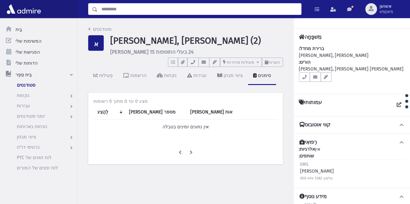
click at [149, 10] on input "לְחַפֵּשׂ" at bounding box center [198, 9] width 203 height 12
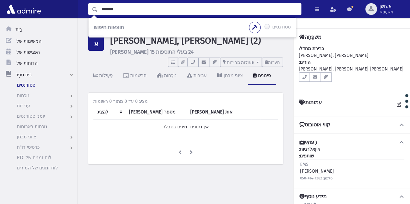
type input "*******"
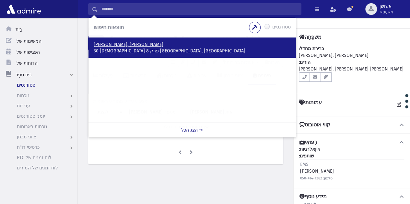
click at [119, 44] on p "גרינפלד, צבי" at bounding box center [192, 44] width 197 height 6
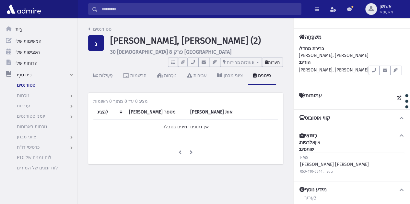
click at [277, 63] on font "הערות" at bounding box center [274, 62] width 12 height 5
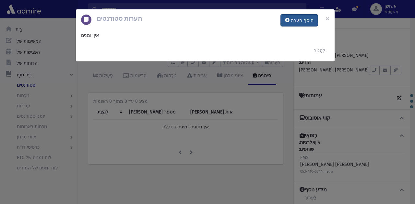
click at [301, 24] on button "הוסף הערה" at bounding box center [298, 21] width 37 height 12
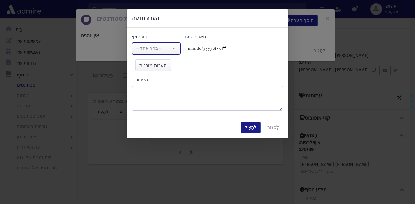
click at [174, 44] on button "--בחר אחד--" at bounding box center [156, 49] width 48 height 12
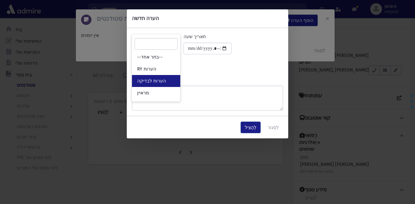
click at [176, 83] on link "הערות לבדיקה" at bounding box center [156, 81] width 48 height 12
select select "*"
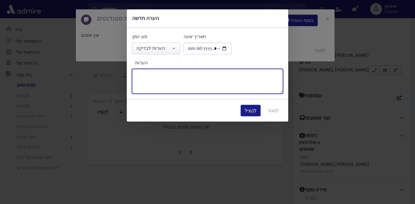
click at [176, 83] on textarea "הערות" at bounding box center [207, 81] width 151 height 25
type textarea "**********"
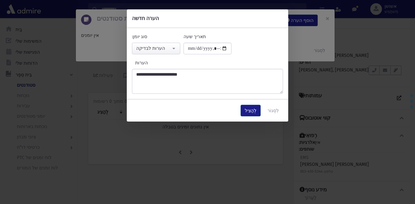
click at [243, 112] on div "לְהַצִיל לִסְגוֹר" at bounding box center [207, 111] width 161 height 22
click at [246, 112] on button "לְהַצִיל" at bounding box center [250, 111] width 20 height 12
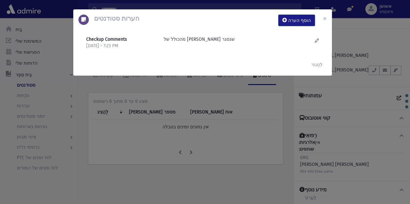
click at [236, 120] on div "הערות סטודנטים הוסף הערה × Checkup Comments 9/25/2025 • 7:23 PM" at bounding box center [205, 102] width 410 height 204
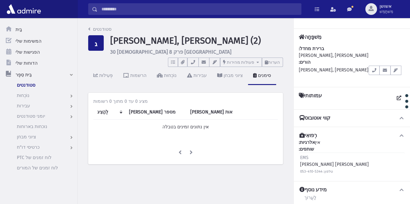
click at [104, 10] on input "לְחַפֵּשׂ" at bounding box center [198, 9] width 203 height 12
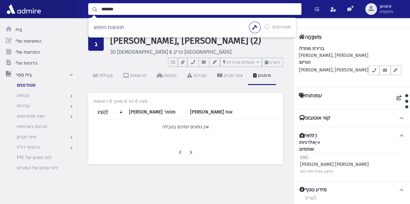
type input "*******"
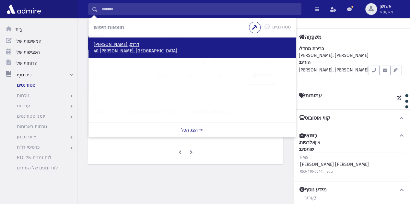
click at [108, 43] on font "דרוק, משה עקיבא" at bounding box center [117, 45] width 46 height 6
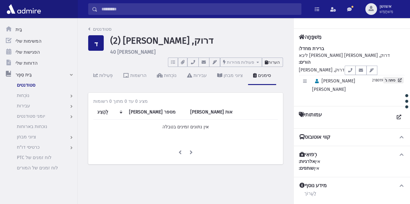
click at [279, 61] on font "הערות" at bounding box center [274, 62] width 12 height 5
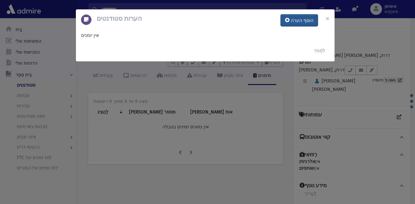
click at [289, 25] on button "הוסף הערה" at bounding box center [298, 21] width 37 height 12
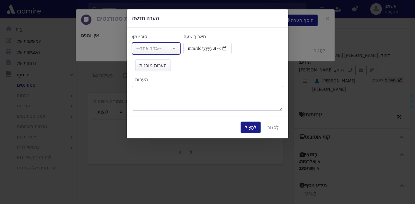
click at [175, 48] on button "--בחר אחד--" at bounding box center [156, 49] width 48 height 12
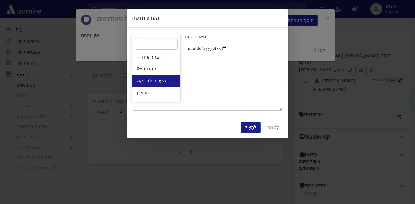
click at [176, 77] on link "הערות לבדיקה" at bounding box center [156, 81] width 48 height 12
select select "*"
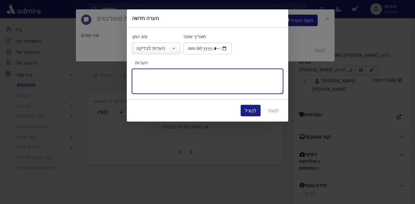
click at [176, 77] on textarea "הערות" at bounding box center [207, 81] width 151 height 25
type textarea "**********"
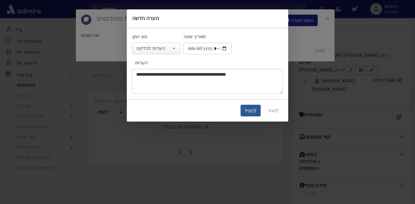
click at [246, 110] on button "לְהַצִיל" at bounding box center [250, 111] width 20 height 12
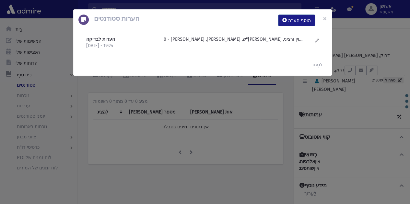
click at [116, 5] on div "הערות סטודנטים הוסף הערה × הערות לבדיקה [DATE] • 19:24" at bounding box center [205, 102] width 410 height 204
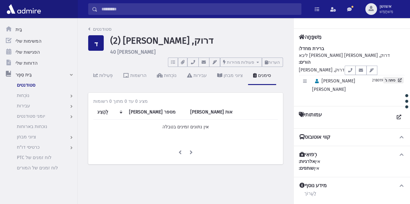
click at [116, 5] on div "תוצאות חיפוש סטודנטים" at bounding box center [205, 109] width 410 height 219
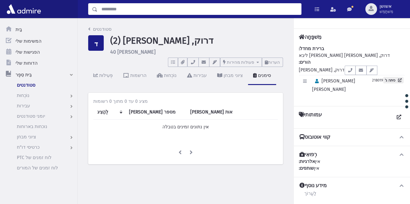
click at [116, 5] on input "לְחַפֵּשׂ" at bounding box center [198, 9] width 203 height 12
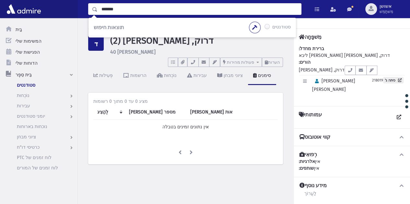
type input "*******"
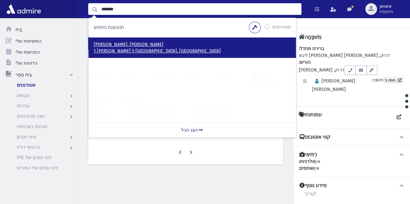
click at [112, 48] on font "1 [PERSON_NAME] 5 [GEOGRAPHIC_DATA], [GEOGRAPHIC_DATA]" at bounding box center [157, 51] width 127 height 6
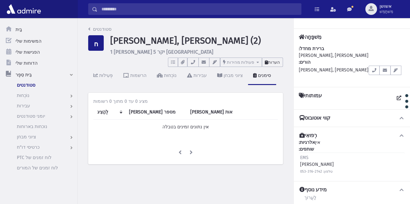
click at [278, 58] on button "הערות" at bounding box center [272, 62] width 21 height 9
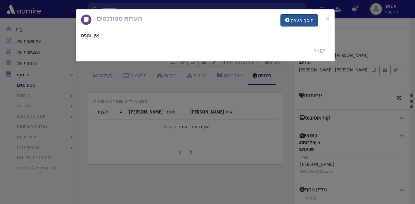
click at [300, 23] on font "הוסף הערה" at bounding box center [301, 21] width 23 height 6
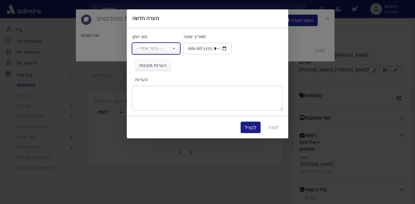
click at [157, 46] on font "--בחר אחד--" at bounding box center [149, 49] width 26 height 6
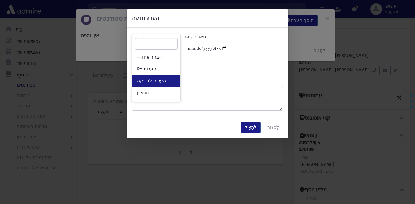
click at [153, 79] on font "הערות לבדיקה" at bounding box center [151, 81] width 29 height 6
select select "*"
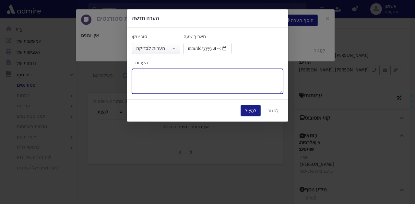
click at [242, 92] on textarea "הערות" at bounding box center [207, 81] width 151 height 25
type textarea "**********"
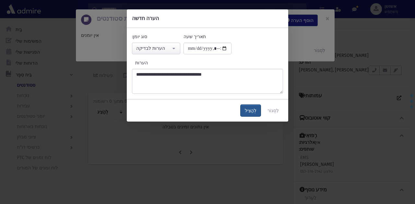
click at [248, 109] on font "לְהַצִיל" at bounding box center [251, 111] width 12 height 6
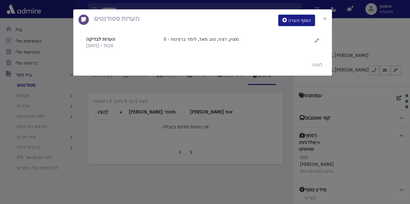
click at [144, 106] on div "הערות סטודנטים הוסף הערה × הערות לבדיקה 25/9/2025 • 19:26" at bounding box center [205, 102] width 410 height 204
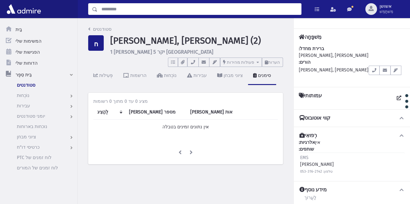
click at [165, 12] on input "לְחַפֵּשׂ" at bounding box center [198, 9] width 203 height 12
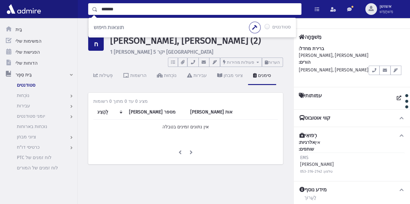
type input "*******"
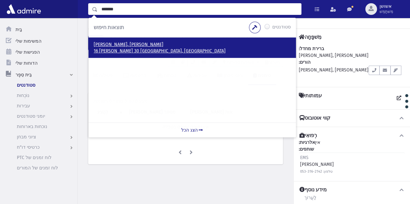
click at [118, 50] on font "16 פנחס וסרמן 30 ירושלים, ישראל" at bounding box center [160, 51] width 132 height 6
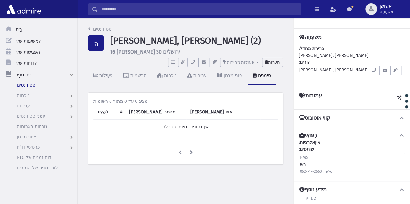
click at [280, 60] on button "הערות" at bounding box center [272, 62] width 21 height 9
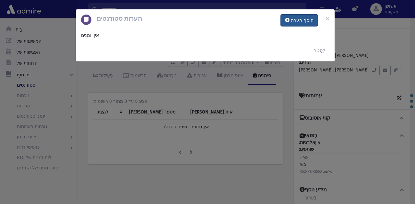
click at [294, 15] on button "הוסף הערה" at bounding box center [298, 21] width 37 height 12
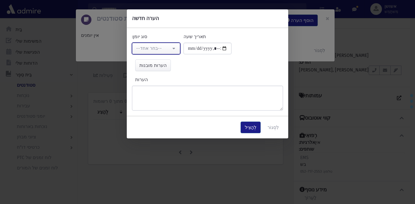
click at [138, 44] on button "--בחר אחד--" at bounding box center [156, 49] width 48 height 12
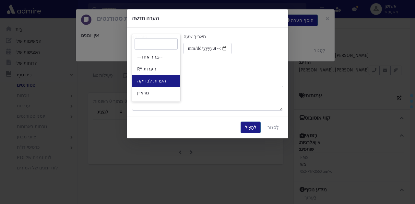
click at [163, 82] on link "הערות לבדיקה" at bounding box center [156, 81] width 48 height 12
select select "*"
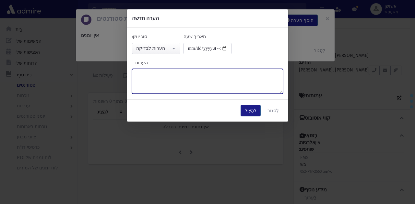
click at [163, 82] on textarea "הערות" at bounding box center [207, 81] width 151 height 25
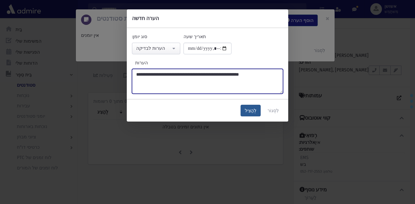
type textarea "**********"
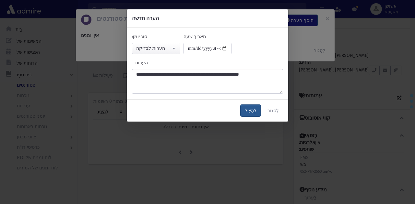
click at [248, 109] on font "לְהַצִיל" at bounding box center [251, 111] width 12 height 6
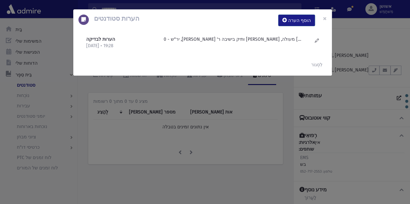
click at [122, 99] on div "הערות סטודנטים הוסף הערה × הערות לבדיקה 25/9/2025 • 19:28" at bounding box center [205, 102] width 410 height 204
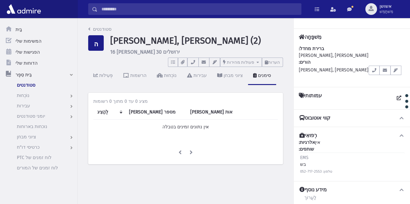
click at [145, 11] on input "לְחַפֵּשׂ" at bounding box center [198, 9] width 203 height 12
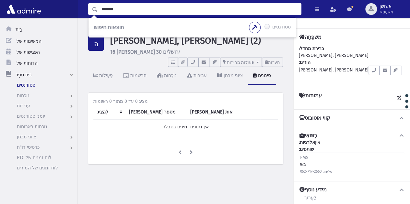
type input "*******"
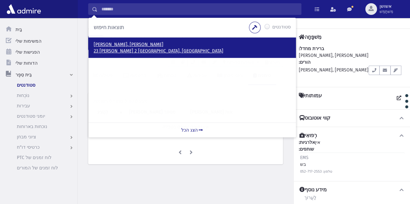
click at [110, 48] on p "23 שמואל הנביא 2 בית שמש, ISRAEL" at bounding box center [192, 51] width 197 height 6
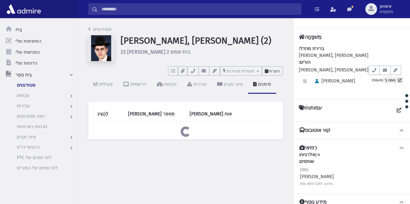
click at [278, 70] on font "הערות" at bounding box center [274, 71] width 12 height 5
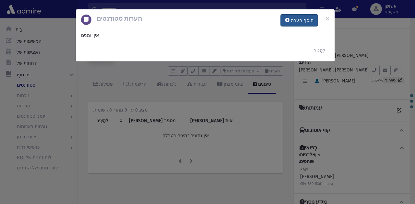
click at [298, 18] on font "הוסף הערה" at bounding box center [301, 21] width 23 height 6
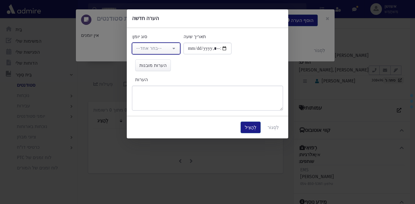
click at [165, 47] on div "--בחר אחד--" at bounding box center [153, 48] width 35 height 7
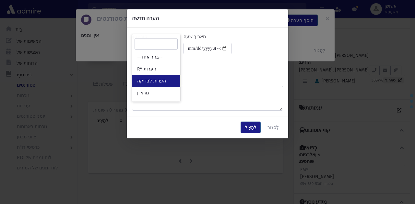
click at [171, 85] on link "הערות לבדיקה" at bounding box center [156, 81] width 48 height 12
select select "*"
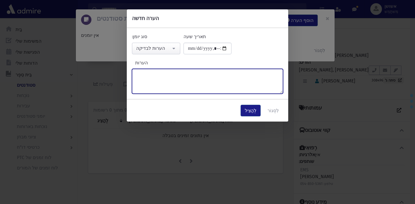
click at [179, 84] on textarea "הערות" at bounding box center [207, 81] width 151 height 25
type textarea "**********"
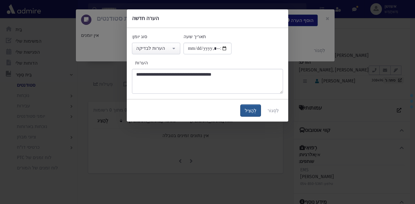
click at [252, 111] on font "לְהַצִיל" at bounding box center [251, 111] width 12 height 6
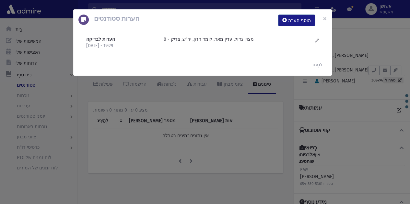
click at [188, 104] on div "הערות סטודנטים הוסף הערה × הערות לבדיקה 25/9/2025 • 19:29" at bounding box center [205, 102] width 410 height 204
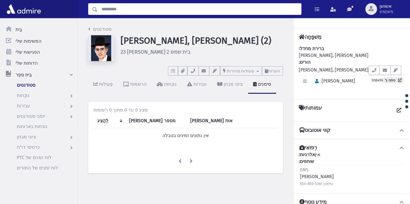
click at [207, 9] on input "לְחַפֵּשׂ" at bounding box center [198, 9] width 203 height 12
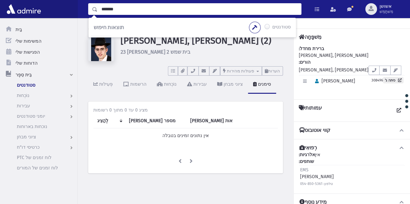
type input "*******"
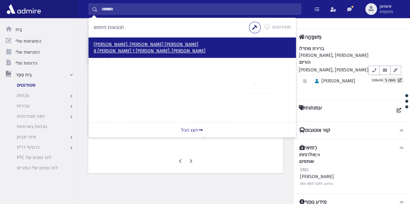
drag, startPoint x: 139, startPoint y: 45, endPoint x: 134, endPoint y: 45, distance: 4.9
click at [134, 45] on font "זילברברג, אלעזר מנחם מן" at bounding box center [146, 45] width 105 height 6
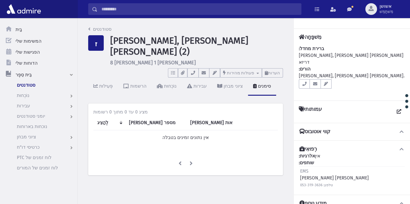
click at [273, 78] on div "פְּעִילוּת הרשמות נוֹכְחוּת עבירות ציוני מבחן סימנים" at bounding box center [185, 90] width 195 height 24
click at [274, 78] on div "פְּעִילוּת הרשמות נוֹכְחוּת עבירות ציוני מבחן סימנים" at bounding box center [185, 90] width 195 height 24
click at [274, 71] on font "הערות" at bounding box center [274, 73] width 12 height 5
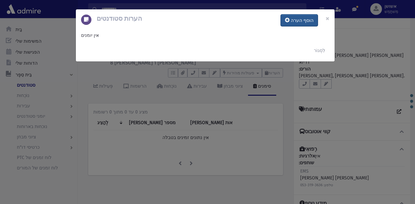
click at [288, 25] on button "הוסף הערה" at bounding box center [298, 21] width 37 height 12
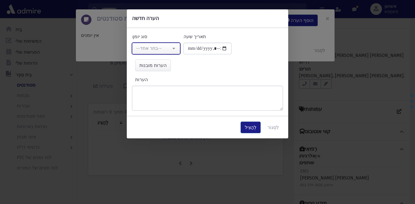
click at [174, 48] on button "--בחר אחד--" at bounding box center [156, 49] width 48 height 12
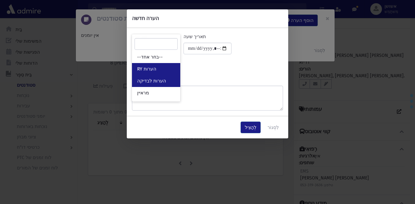
click at [175, 75] on link "הערות לבדיקה" at bounding box center [156, 81] width 48 height 12
select select "*"
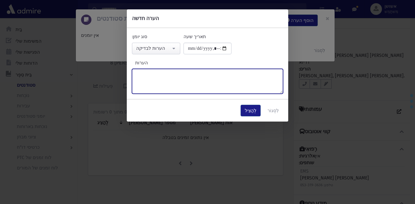
click at [175, 75] on textarea "הערות" at bounding box center [207, 81] width 151 height 25
type textarea "**********"
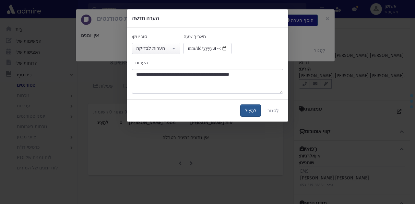
click at [255, 111] on font "לְהַצִיל" at bounding box center [251, 111] width 12 height 6
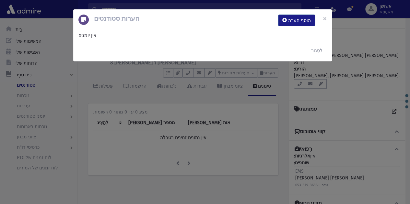
click at [226, 138] on div "הערות סטודנטים הוסף הערה × אין יומנים לִסְגוֹר" at bounding box center [205, 102] width 410 height 204
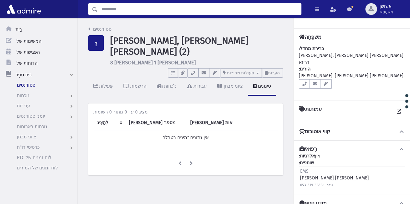
click at [111, 13] on input "לְחַפֵּשׂ" at bounding box center [198, 9] width 203 height 12
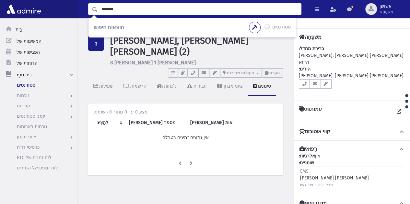
type input "*******"
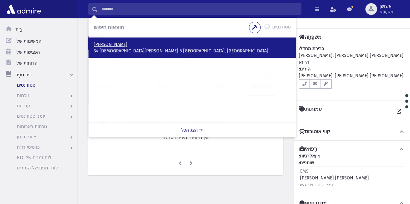
click at [122, 48] on font "34 הרב זיין 5 ירושלים, ISRAEL" at bounding box center [181, 51] width 175 height 6
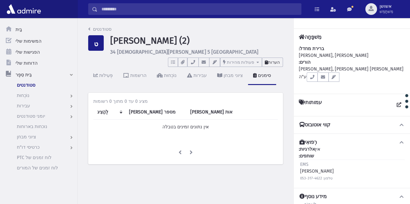
click at [265, 62] on button "הערות" at bounding box center [272, 62] width 21 height 9
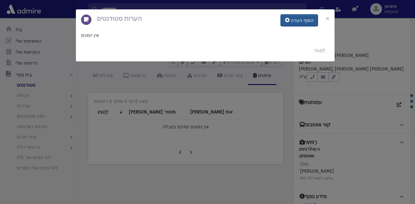
click at [295, 21] on font "הוסף הערה" at bounding box center [301, 21] width 23 height 6
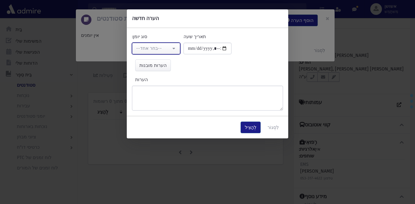
click at [170, 46] on div "--בחר אחד--" at bounding box center [153, 48] width 35 height 7
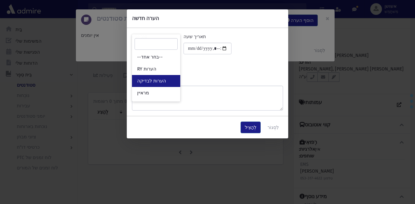
click at [173, 78] on link "הערות לבדיקה" at bounding box center [156, 81] width 48 height 12
select select "*"
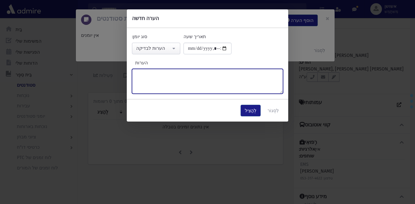
click at [173, 78] on textarea "הערות" at bounding box center [207, 81] width 151 height 25
type textarea "**********"
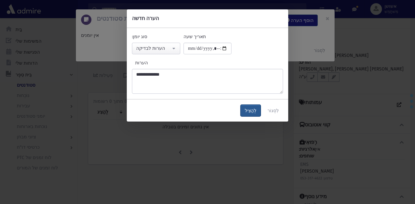
click at [258, 114] on button "לְהַצִיל" at bounding box center [250, 111] width 20 height 12
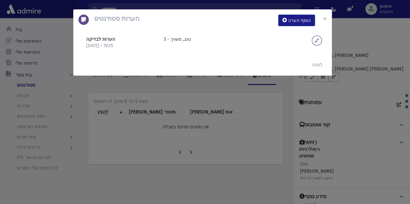
click at [318, 42] on icon at bounding box center [316, 40] width 4 height 5
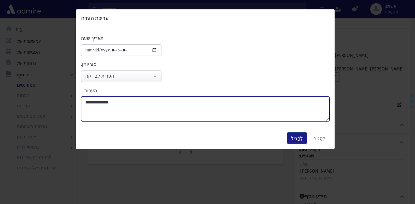
click at [102, 105] on textarea "**********" at bounding box center [205, 109] width 248 height 25
type textarea "**********"
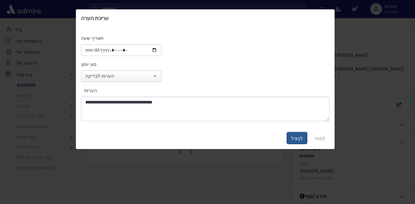
click at [302, 139] on font "לְהַצִיל" at bounding box center [297, 139] width 12 height 6
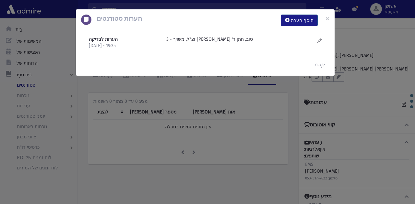
click at [133, 114] on div "הערות סטודנטים הוסף הערה × הערות לבדיקה 25/9/2025 • 19:35" at bounding box center [207, 102] width 415 height 204
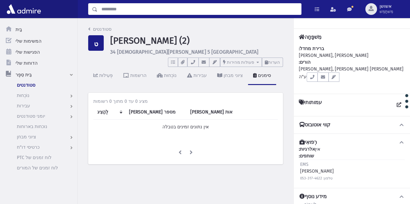
click at [138, 11] on input "לְחַפֵּשׂ" at bounding box center [198, 9] width 203 height 12
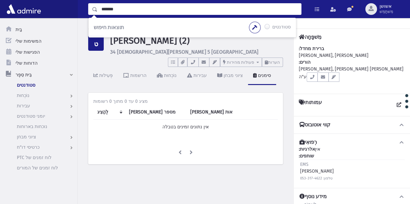
type input "*******"
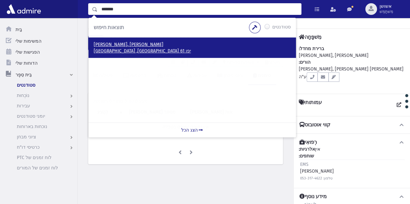
click at [111, 52] on font "יפו 61 ירושלים, ישראל" at bounding box center [142, 51] width 97 height 6
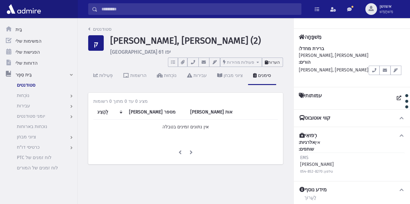
click at [270, 64] on font "הערות" at bounding box center [274, 62] width 12 height 5
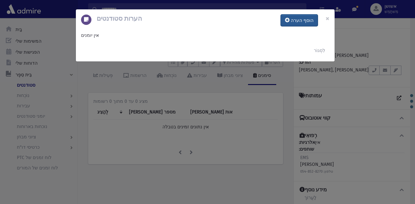
click at [298, 22] on font "הוסף הערה" at bounding box center [301, 21] width 23 height 6
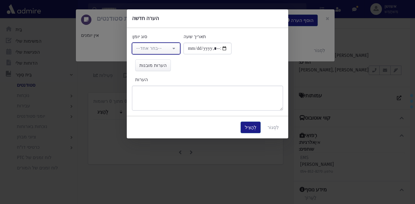
click at [166, 47] on div "--בחר אחד--" at bounding box center [153, 48] width 35 height 7
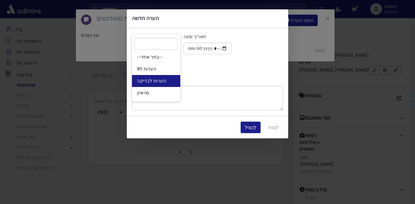
click at [165, 83] on link "הערות לבדיקה" at bounding box center [156, 81] width 48 height 12
select select "*"
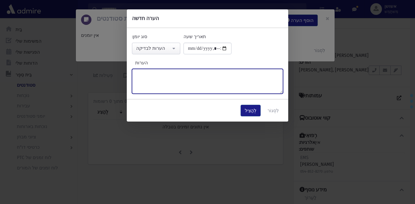
click at [165, 83] on textarea "הערות" at bounding box center [207, 81] width 151 height 25
paste textarea "**********"
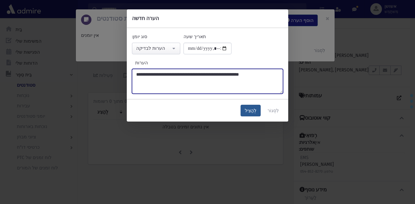
type textarea "**********"
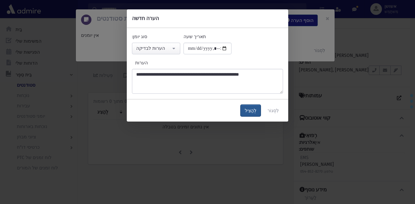
click at [256, 114] on button "לְהַצִיל" at bounding box center [250, 111] width 20 height 12
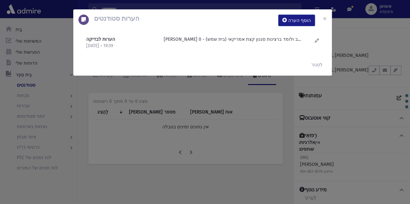
click at [201, 124] on div "הערות סטודנטים הוסף הערה × הערות לבדיקה [DATE] • 19:39" at bounding box center [205, 102] width 410 height 204
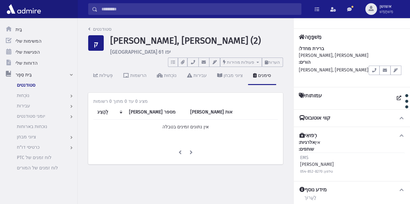
click at [139, 12] on input "לְחַפֵּשׂ" at bounding box center [198, 9] width 203 height 12
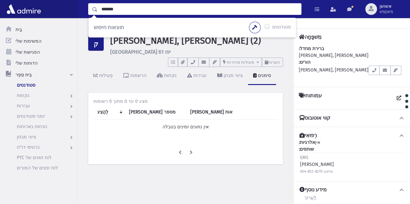
type input "*******"
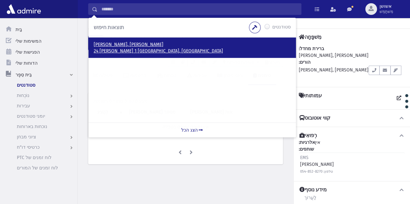
click at [107, 48] on font "24 [PERSON_NAME] 1 [GEOGRAPHIC_DATA], [GEOGRAPHIC_DATA]" at bounding box center [158, 51] width 129 height 6
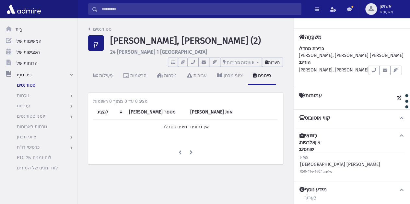
click at [277, 65] on button "הערות" at bounding box center [272, 62] width 21 height 9
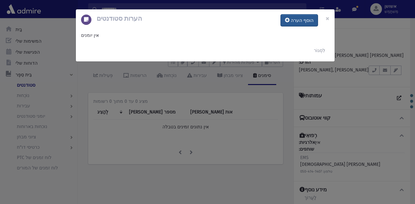
click at [297, 24] on button "הוסף הערה" at bounding box center [298, 21] width 37 height 12
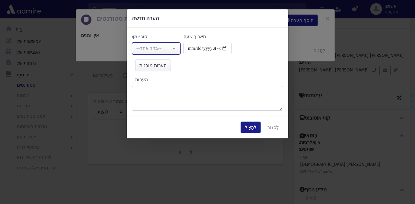
click at [166, 49] on div "--בחר אחד--" at bounding box center [153, 48] width 35 height 7
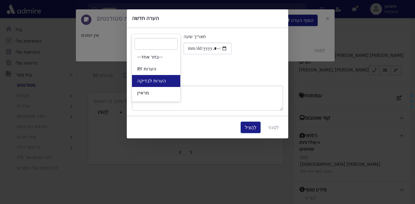
click at [170, 81] on link "הערות לבדיקה" at bounding box center [156, 81] width 48 height 12
select select "*"
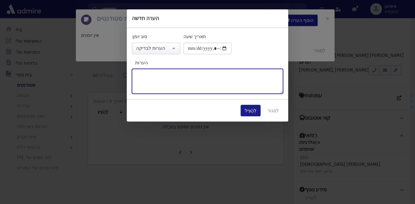
click at [177, 88] on textarea "הערות" at bounding box center [207, 81] width 151 height 25
type textarea "**********"
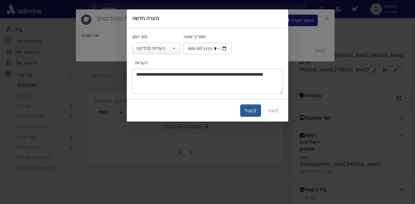
click at [254, 114] on button "לְהַצִיל" at bounding box center [250, 111] width 20 height 12
